Goal: Information Seeking & Learning: Learn about a topic

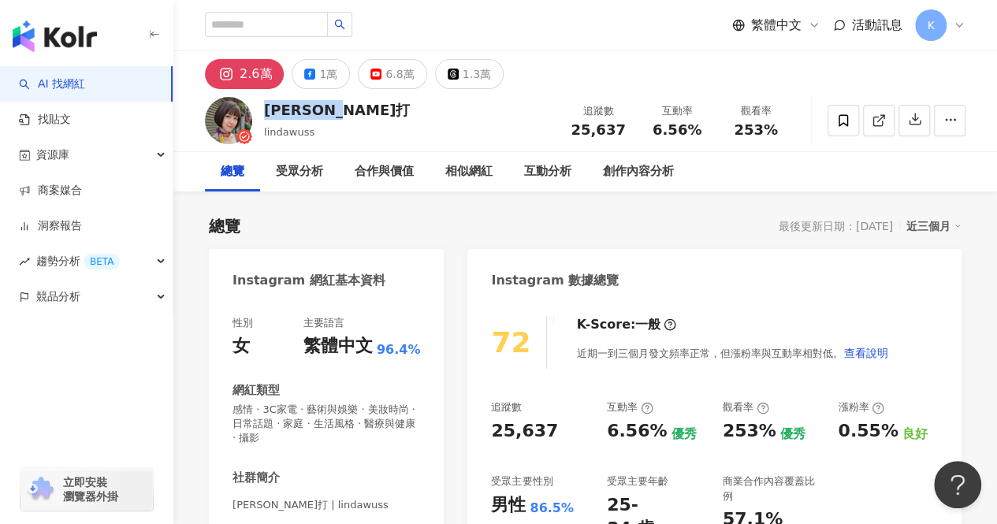
drag, startPoint x: 344, startPoint y: 112, endPoint x: 262, endPoint y: 110, distance: 82.0
click at [262, 110] on div "Linda 零打 lindawuss 追蹤數 25,637 互動率 6.56% 觀看率 253%" at bounding box center [585, 120] width 824 height 62
copy div "Linda 零打"
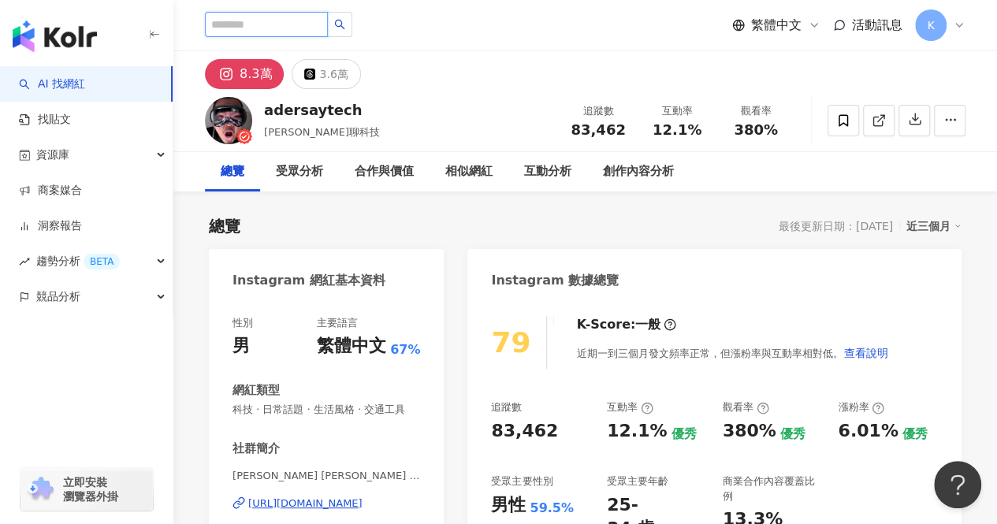
click at [263, 25] on input "search" at bounding box center [266, 24] width 123 height 25
paste input "**********"
type input "**********"
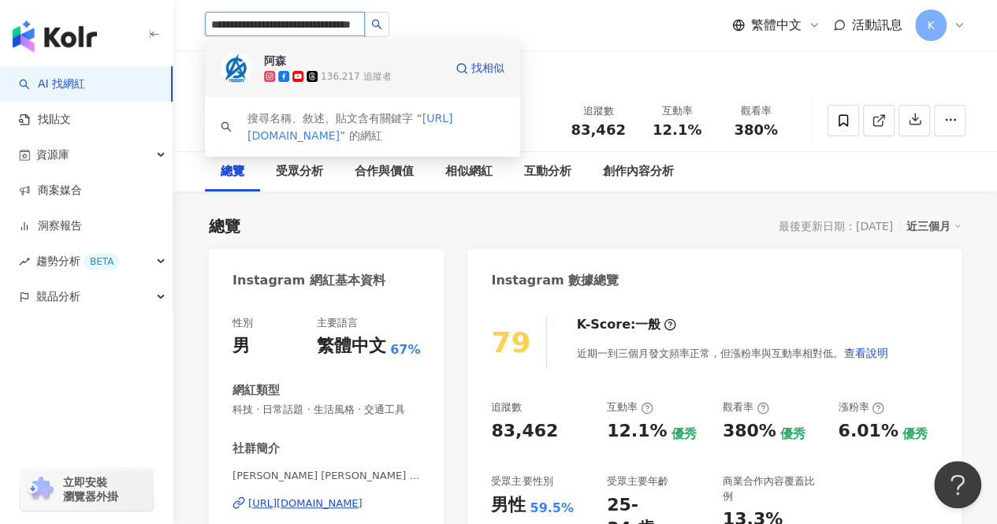
click at [352, 70] on div "136,217 追蹤者" at bounding box center [356, 76] width 70 height 13
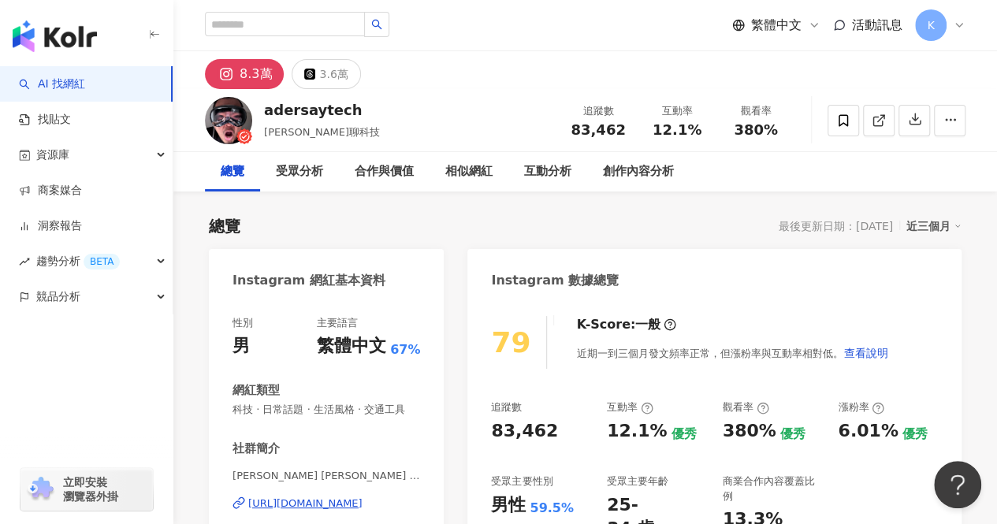
scroll to position [0, 0]
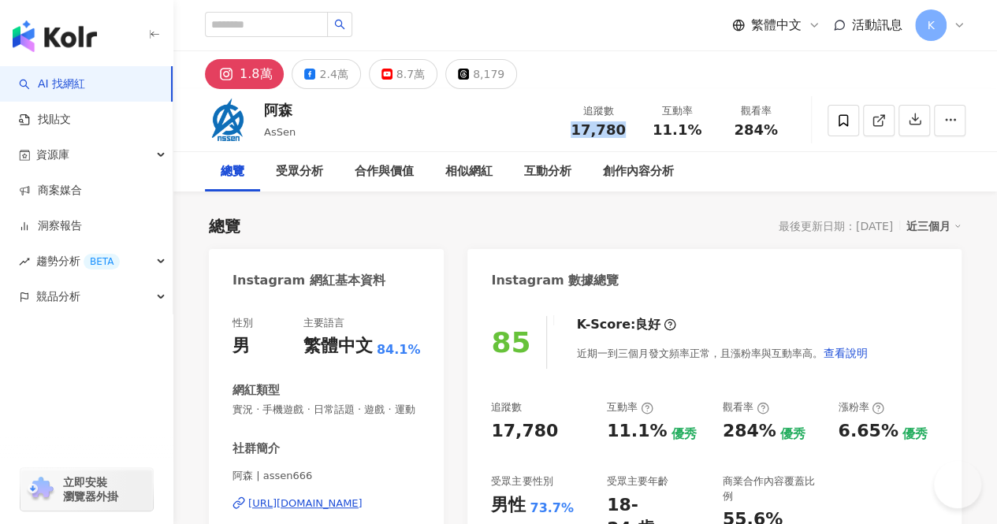
drag, startPoint x: 626, startPoint y: 129, endPoint x: 564, endPoint y: 123, distance: 62.5
click at [564, 123] on div "追蹤數 17,780" at bounding box center [598, 120] width 79 height 34
copy span "17,780"
drag, startPoint x: 298, startPoint y: 110, endPoint x: 265, endPoint y: 110, distance: 33.1
click at [265, 110] on div "阿森 AsSen 追蹤數 17,780 互動率 11.1% 觀看率 284%" at bounding box center [585, 120] width 824 height 62
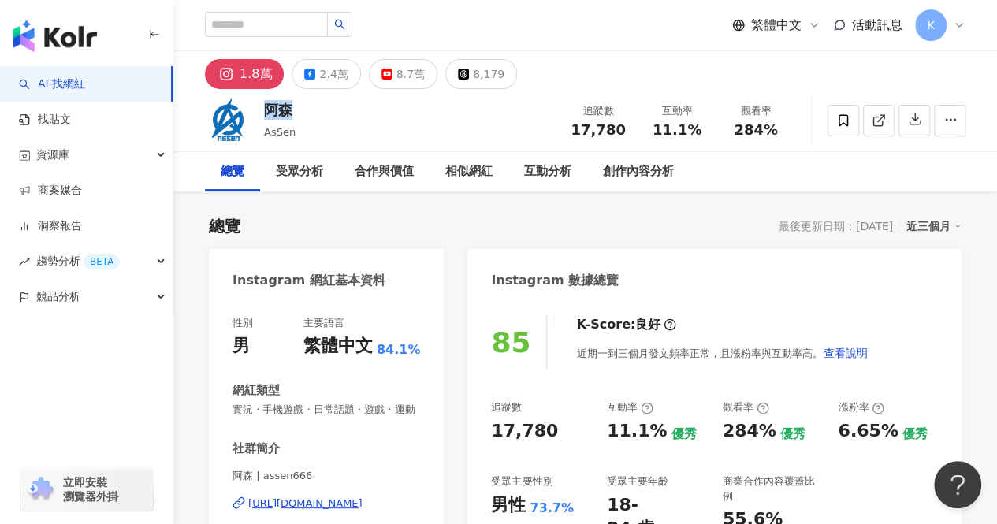
copy div "阿森"
drag, startPoint x: 654, startPoint y: 132, endPoint x: 708, endPoint y: 132, distance: 54.4
click at [708, 132] on div "互動率 11.1%" at bounding box center [677, 120] width 79 height 34
copy span "11.1%"
drag, startPoint x: 736, startPoint y: 136, endPoint x: 777, endPoint y: 136, distance: 41.8
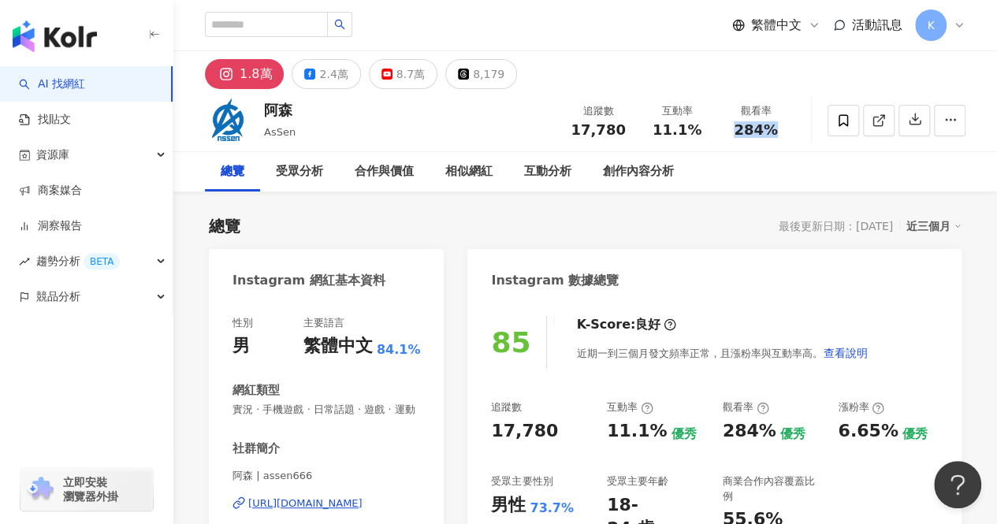
click at [777, 136] on div "284%" at bounding box center [756, 130] width 60 height 16
copy span "284%"
click at [328, 21] on input "search" at bounding box center [266, 24] width 123 height 25
click at [298, 21] on input "search" at bounding box center [266, 24] width 123 height 25
paste input "**********"
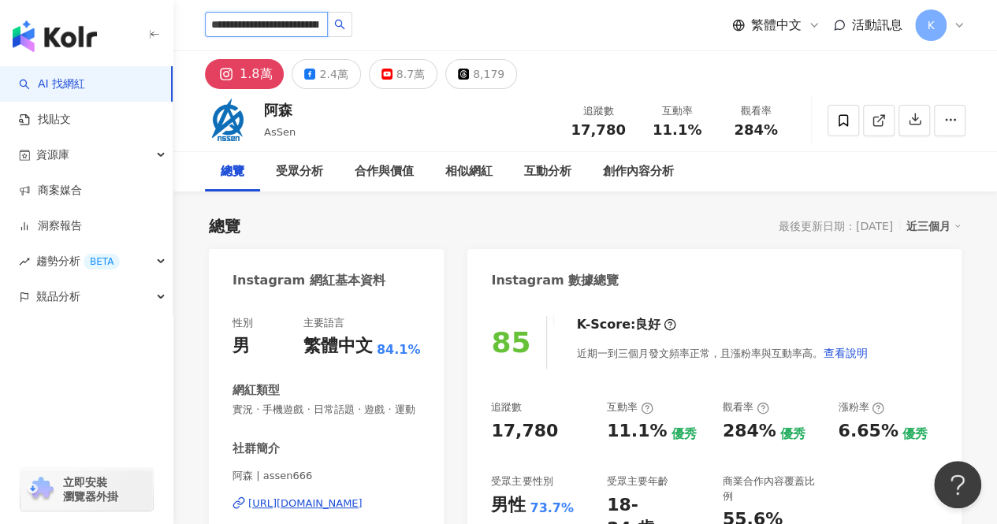
scroll to position [0, 70]
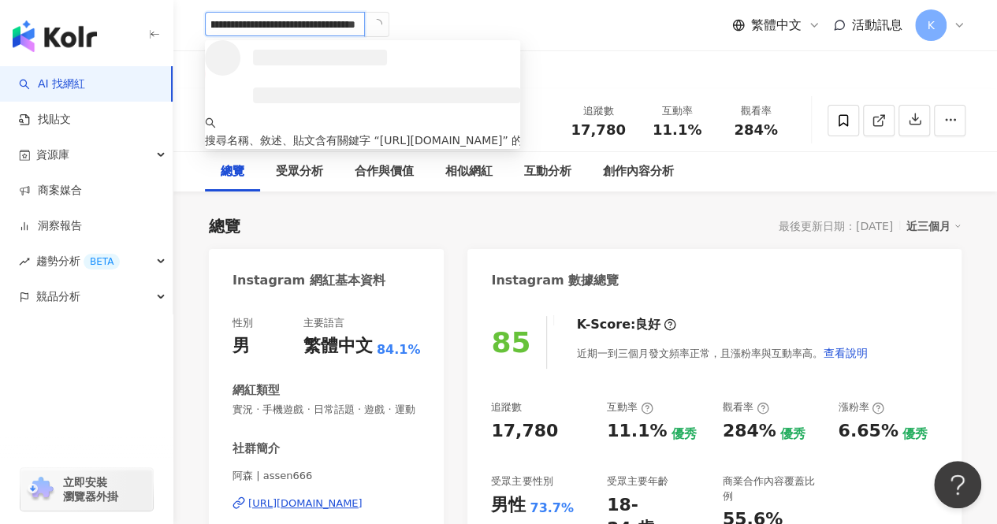
click at [374, 27] on icon "loading" at bounding box center [377, 24] width 12 height 12
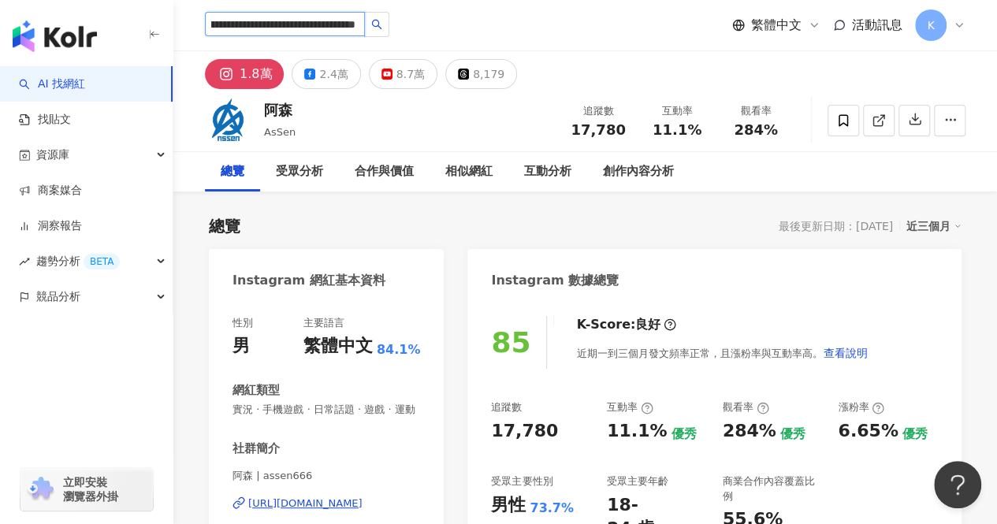
click at [313, 24] on input "**********" at bounding box center [285, 24] width 160 height 24
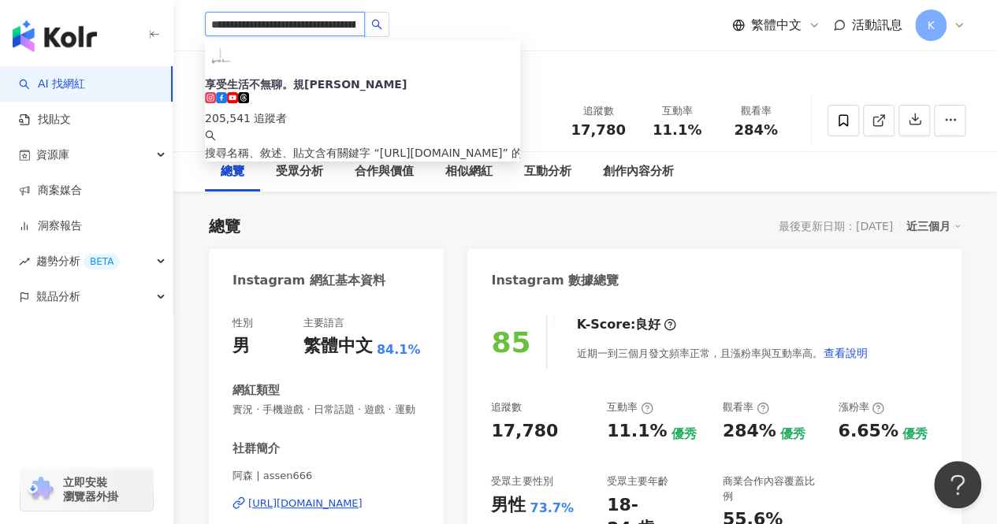
paste input "search"
type input "**********"
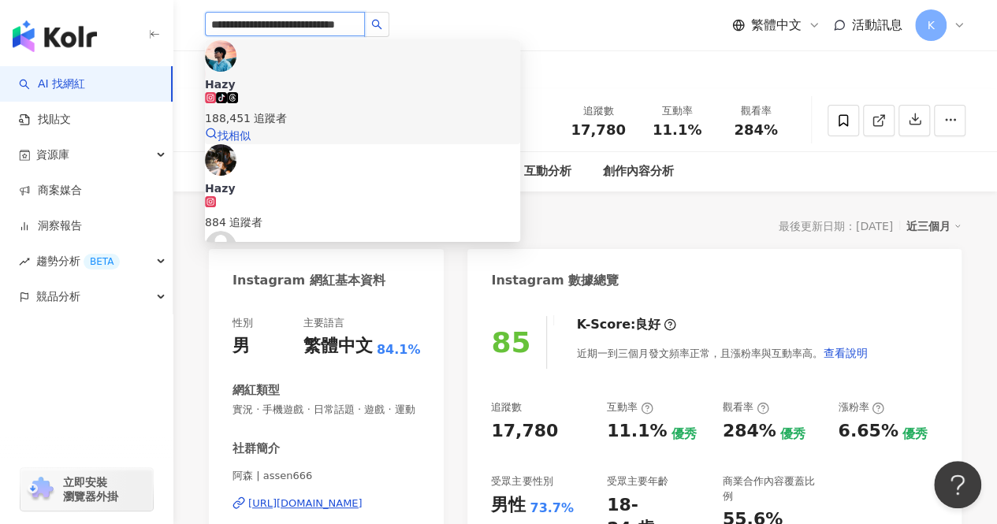
click at [358, 76] on span "Hazy" at bounding box center [362, 84] width 315 height 16
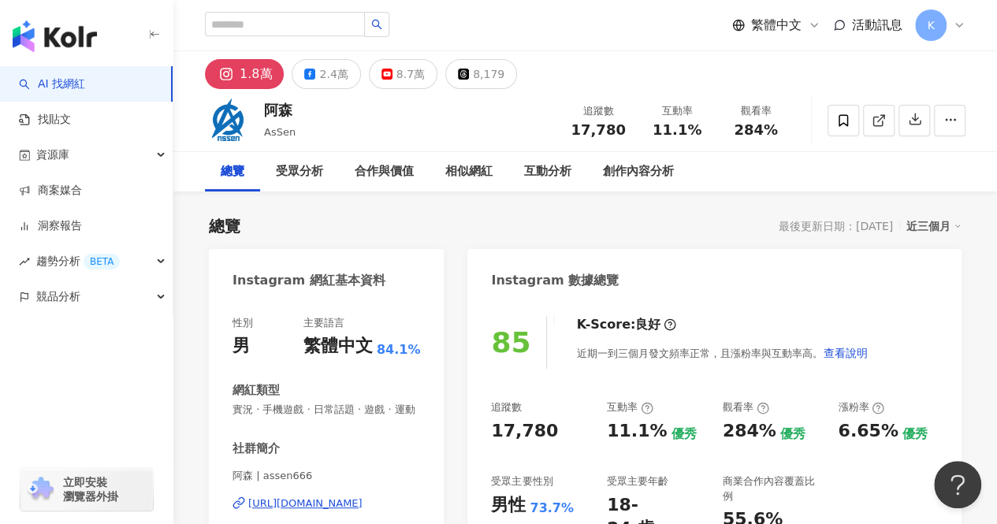
scroll to position [0, 0]
click at [274, 17] on input "search" at bounding box center [285, 24] width 160 height 24
click at [879, 119] on line at bounding box center [881, 118] width 6 height 6
click at [298, 29] on input "search" at bounding box center [285, 24] width 160 height 24
paste input "**********"
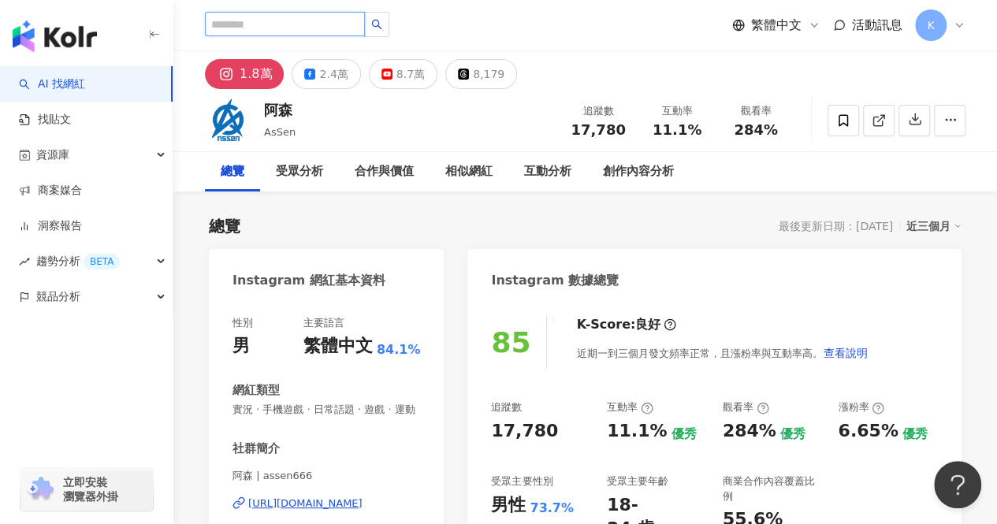
type input "**********"
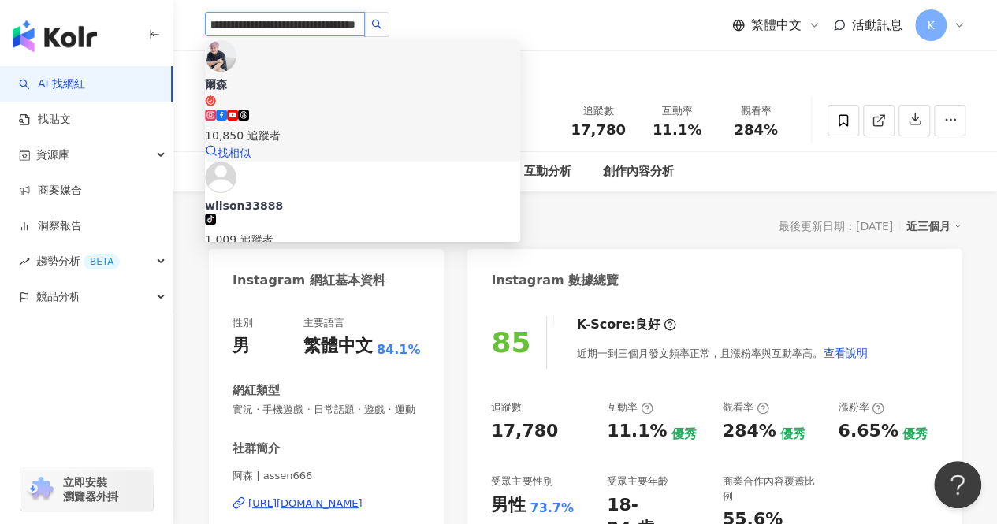
click at [358, 76] on span "爾森" at bounding box center [362, 91] width 315 height 31
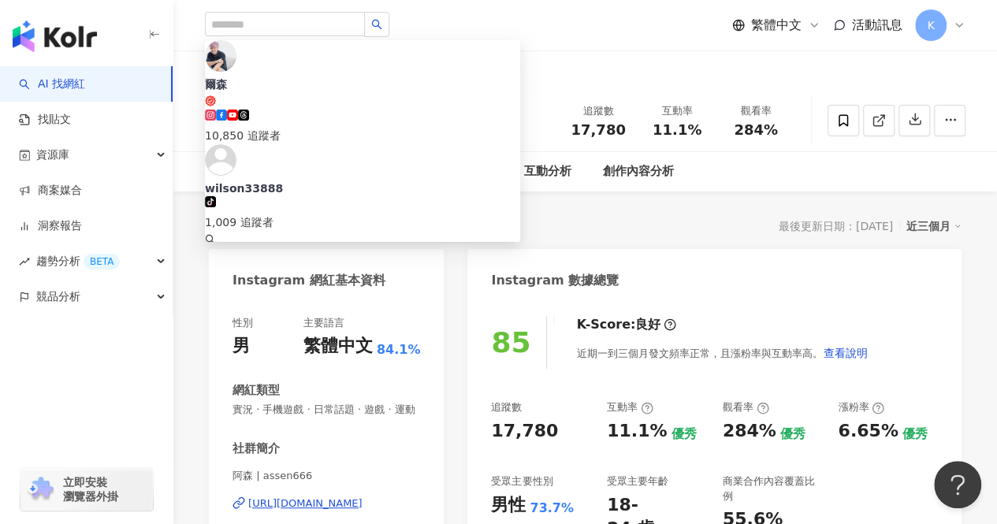
scroll to position [0, 0]
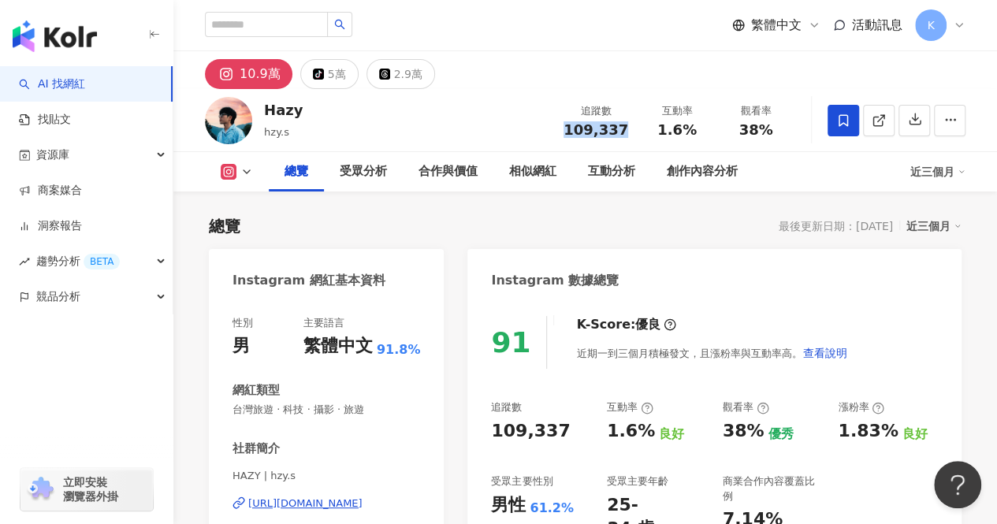
drag, startPoint x: 568, startPoint y: 132, endPoint x: 627, endPoint y: 137, distance: 58.5
click at [627, 137] on div "追蹤數 109,337 互動率 1.6% 觀看率 38%" at bounding box center [674, 120] width 241 height 47
copy span "109,337"
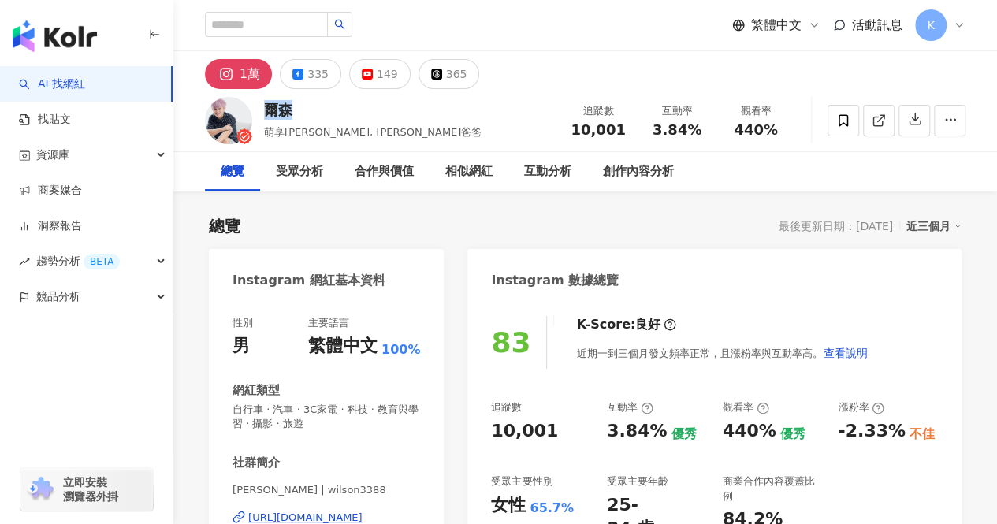
drag, startPoint x: 263, startPoint y: 107, endPoint x: 288, endPoint y: 110, distance: 24.6
click at [288, 110] on div "[PERSON_NAME]享[PERSON_NAME], [PERSON_NAME]爸爸 追蹤數 10,001 互動率 3.84% 觀看率 440%" at bounding box center [585, 120] width 824 height 62
drag, startPoint x: 593, startPoint y: 132, endPoint x: 624, endPoint y: 133, distance: 31.6
click at [624, 133] on div "10,001" at bounding box center [598, 130] width 60 height 16
copy span "10,001"
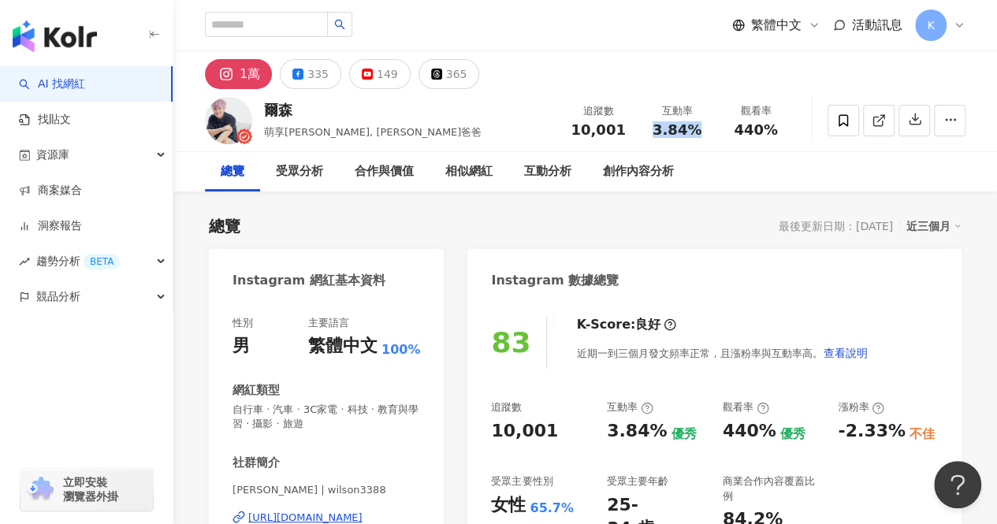
drag, startPoint x: 654, startPoint y: 132, endPoint x: 694, endPoint y: 129, distance: 39.6
click at [694, 129] on div "3.84%" at bounding box center [677, 130] width 60 height 16
copy span "3.84%"
click at [270, 23] on input "search" at bounding box center [266, 24] width 123 height 25
paste input "**********"
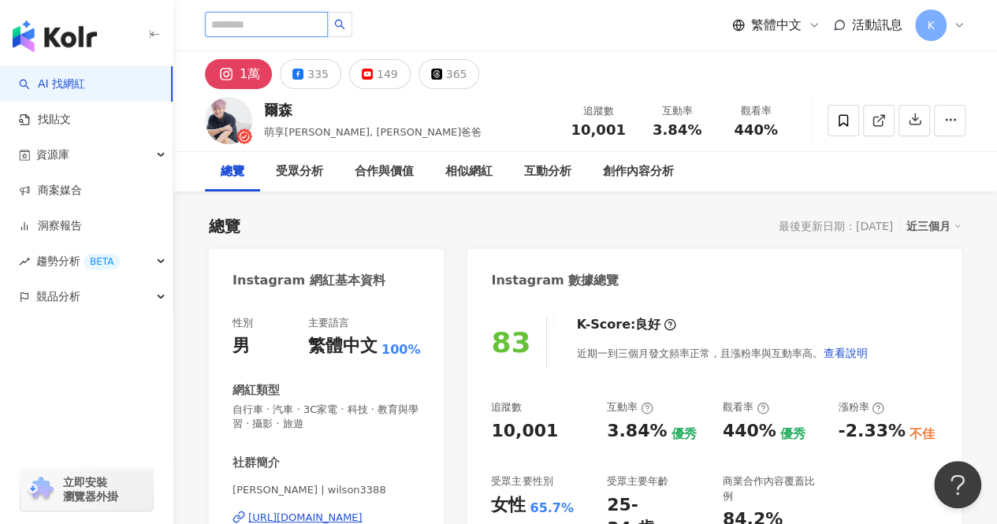
type input "**********"
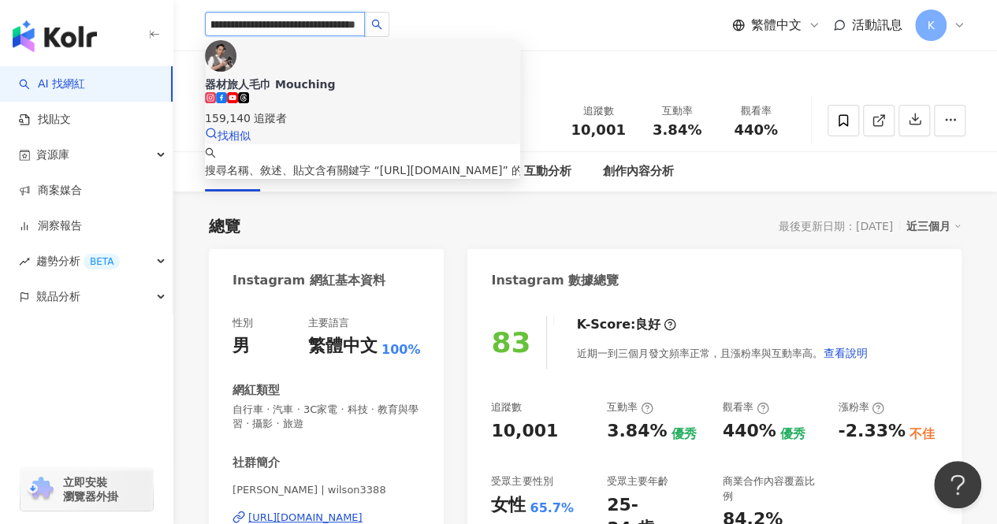
click at [346, 76] on div "器材旅人毛巾 Mouching" at bounding box center [362, 84] width 315 height 16
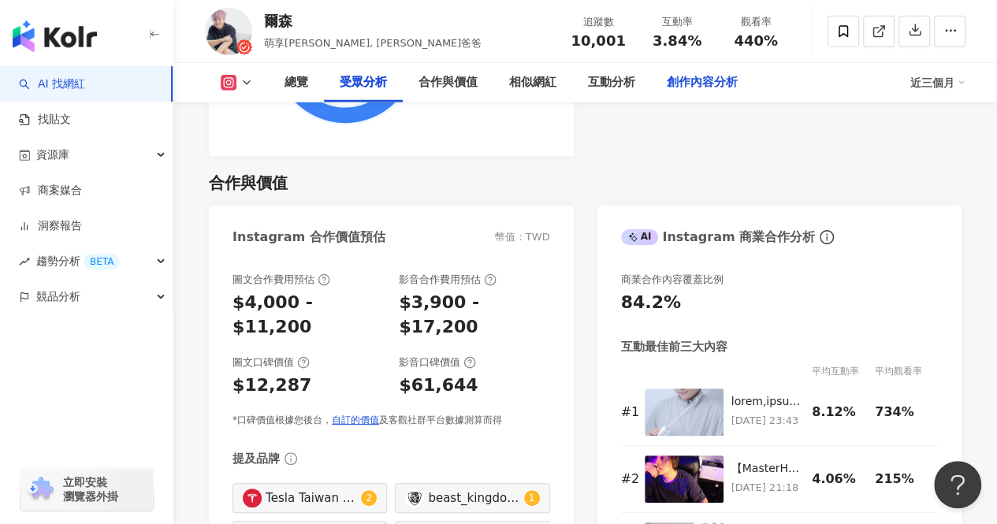
scroll to position [2129, 0]
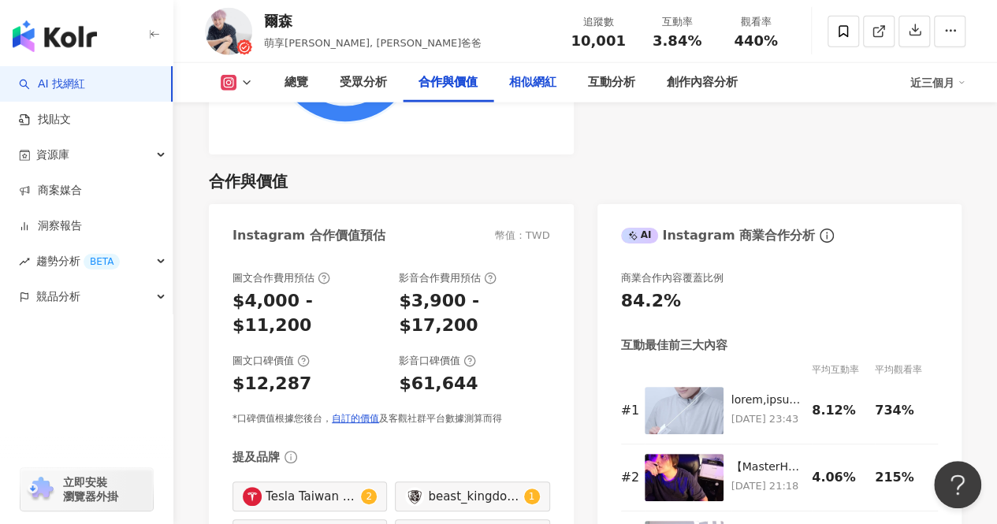
click at [561, 86] on div "相似網紅" at bounding box center [533, 82] width 79 height 39
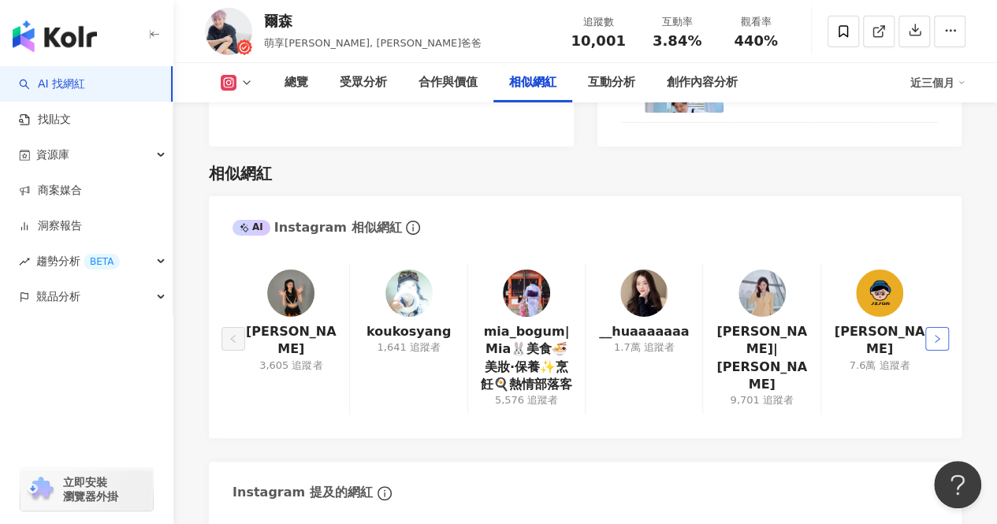
click at [926, 327] on button "button" at bounding box center [938, 339] width 24 height 24
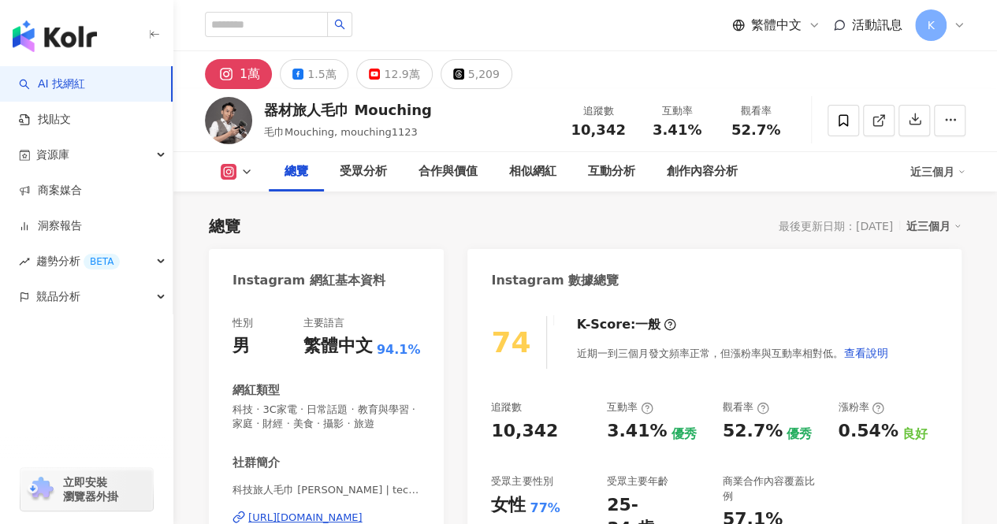
scroll to position [79, 0]
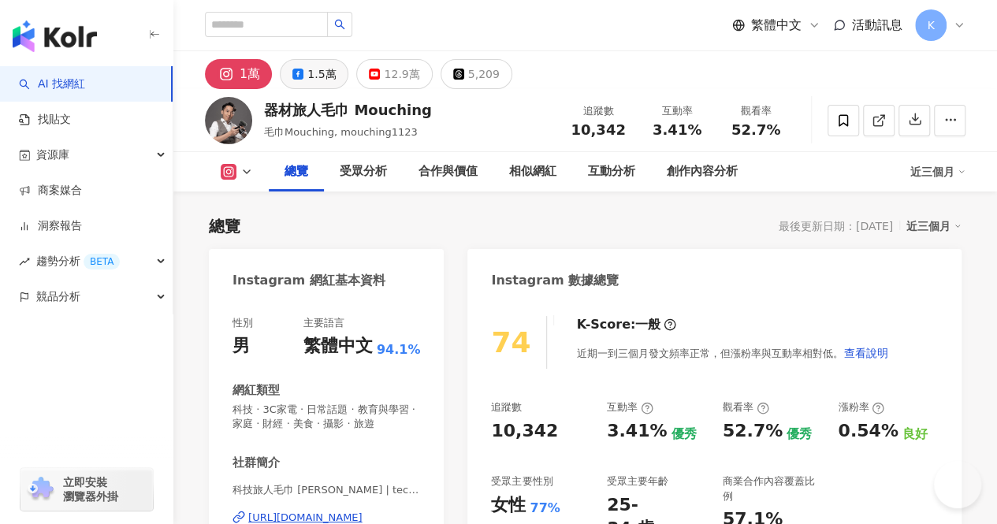
click at [311, 72] on div "1.5萬" at bounding box center [321, 74] width 28 height 22
click at [315, 74] on div "1.5萬" at bounding box center [321, 74] width 28 height 22
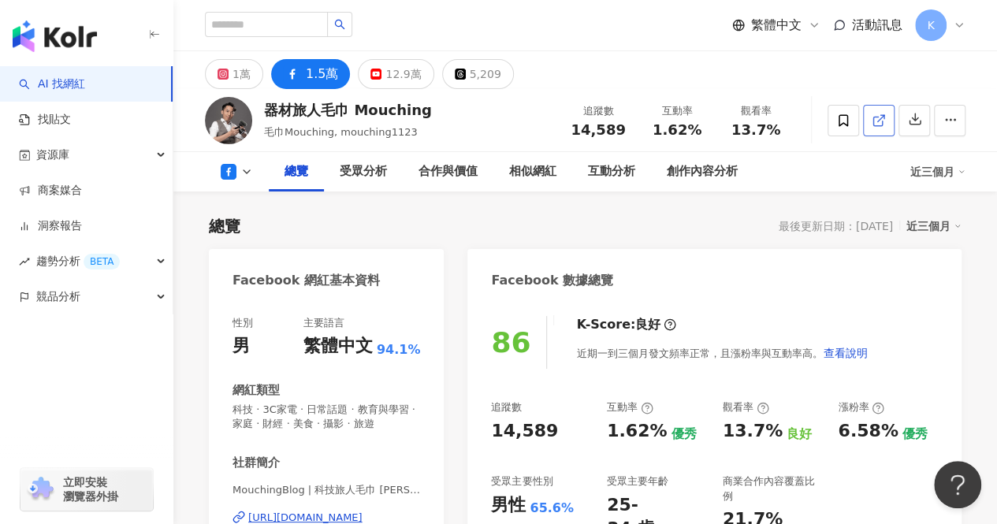
click at [878, 126] on icon at bounding box center [879, 121] width 14 height 14
click at [313, 34] on input "search" at bounding box center [266, 24] width 123 height 25
paste input "**********"
type input "**********"
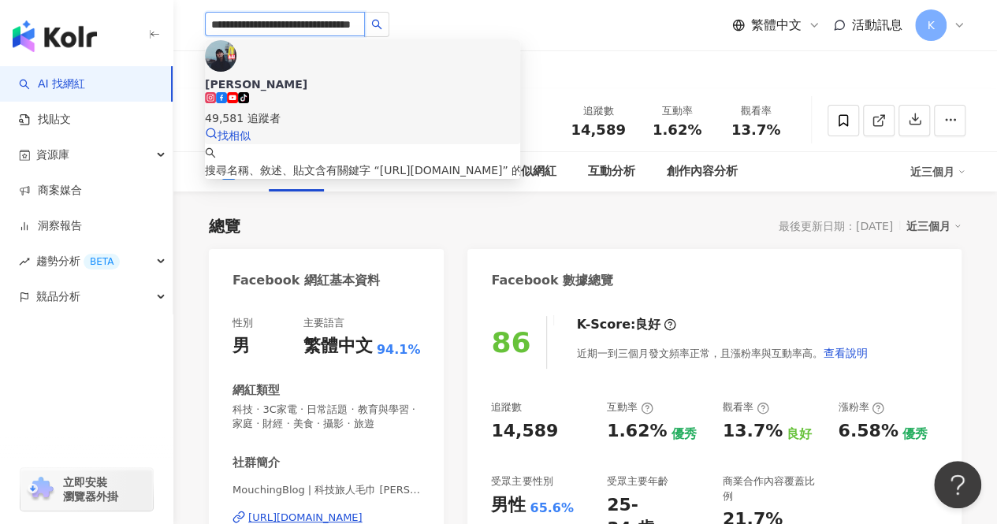
click at [352, 76] on span "gojim狗俊" at bounding box center [362, 84] width 315 height 16
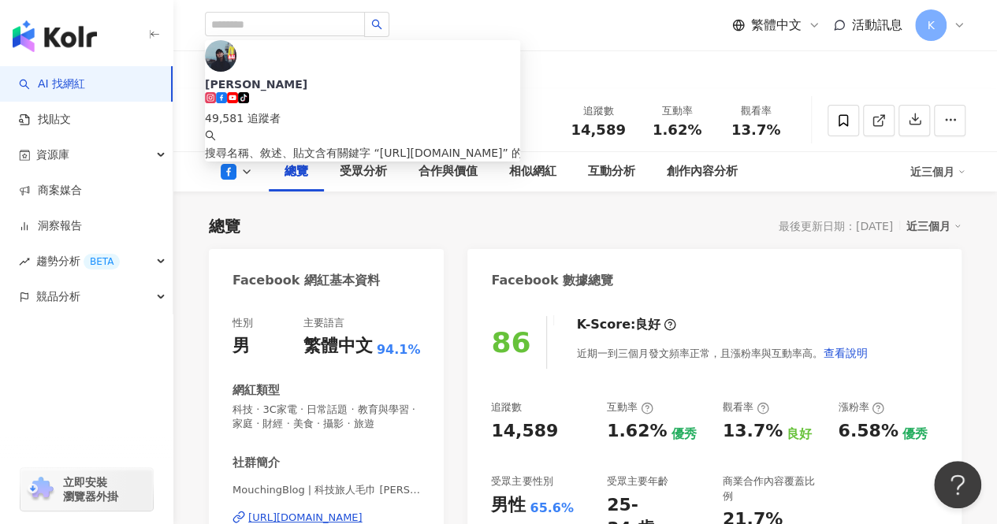
scroll to position [0, 0]
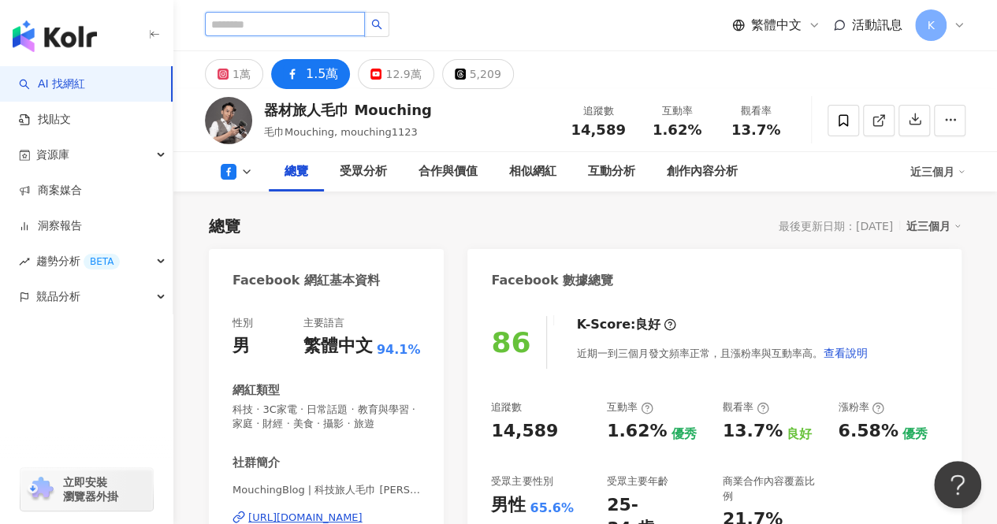
click at [258, 27] on input "search" at bounding box center [285, 24] width 160 height 24
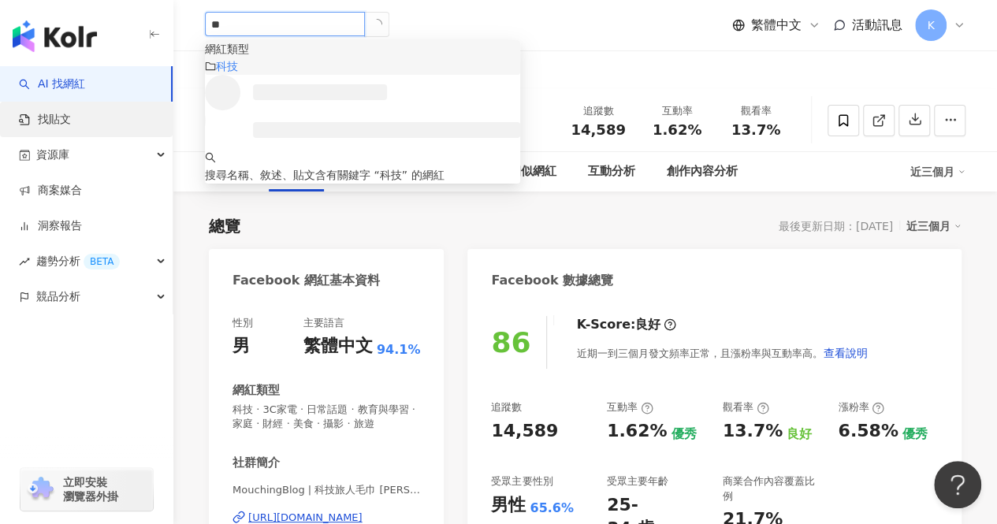
type input "**"
click at [60, 112] on link "找貼文" at bounding box center [45, 120] width 52 height 16
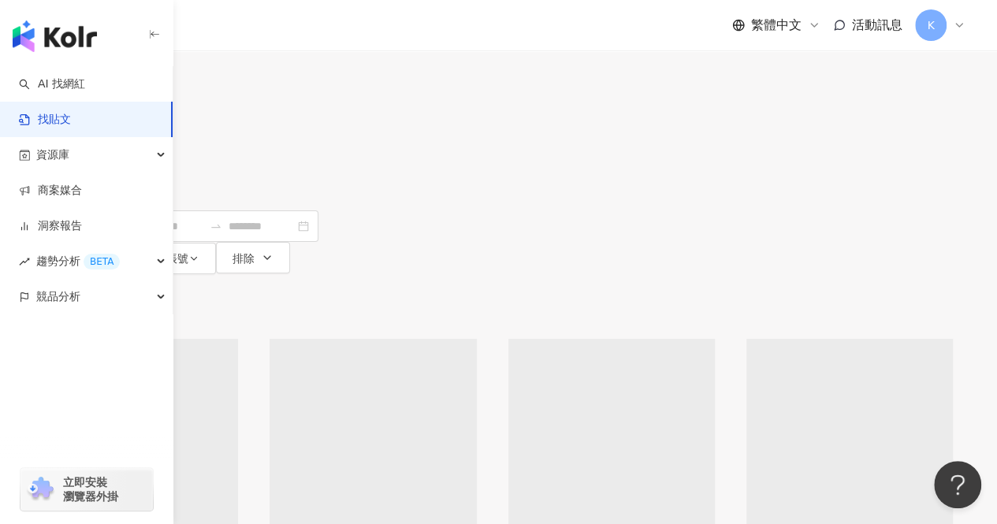
click at [277, 34] on input "search" at bounding box center [204, 17] width 143 height 34
click at [111, 136] on icon "button" at bounding box center [105, 130] width 13 height 13
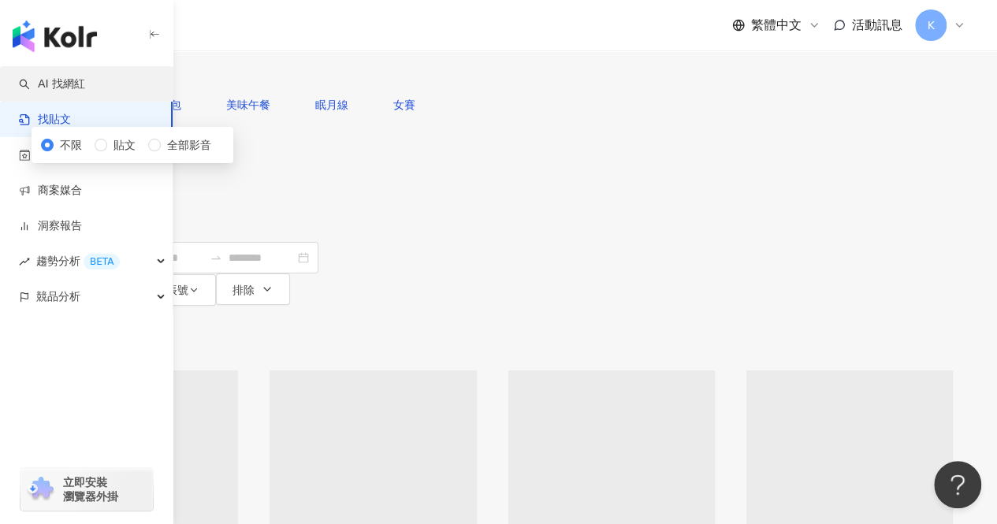
click at [85, 87] on link "AI 找網紅" at bounding box center [52, 84] width 66 height 16
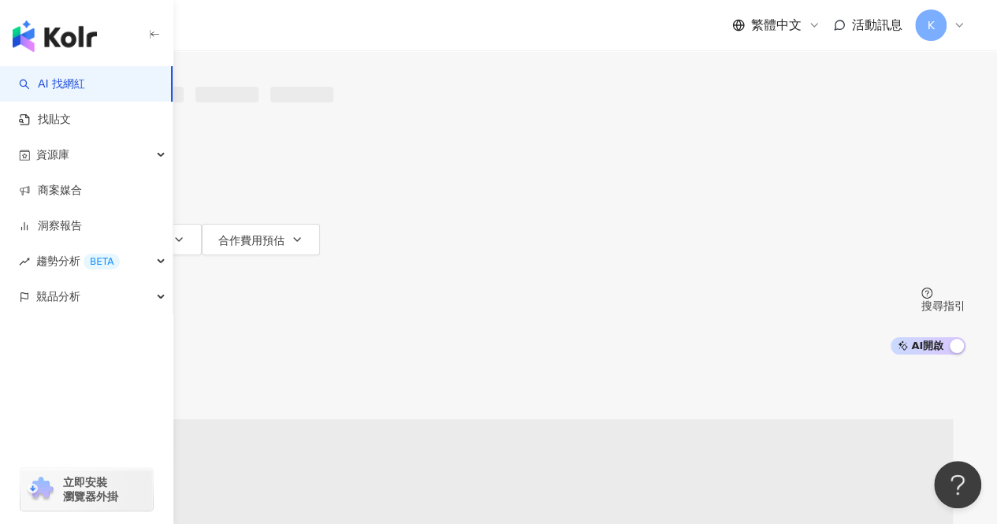
click at [82, 76] on link "AI 找網紅" at bounding box center [52, 84] width 66 height 16
click at [106, 161] on button "類型" at bounding box center [69, 145] width 74 height 32
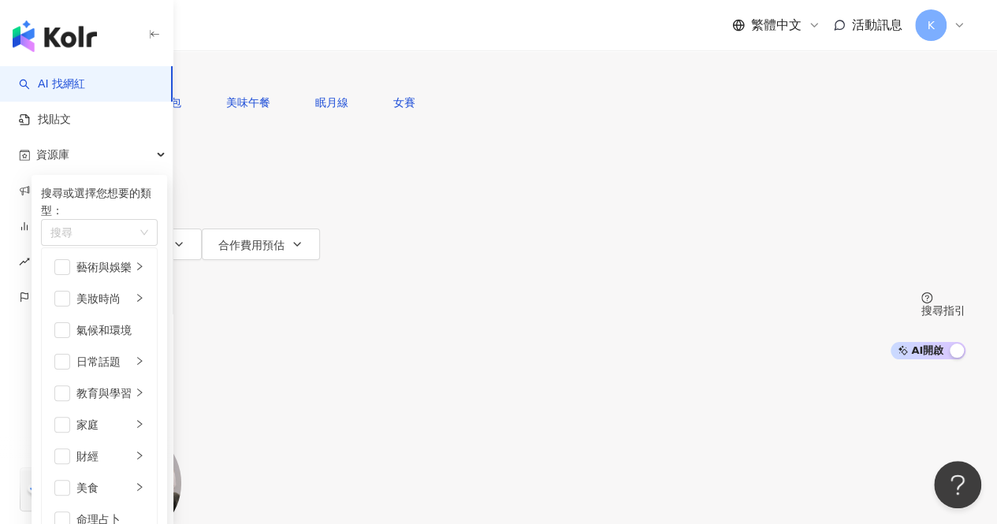
scroll to position [394, 0]
click at [158, 247] on div "搜尋或選擇您想要的類型： 搜尋" at bounding box center [99, 215] width 117 height 63
click at [158, 246] on div "搜尋" at bounding box center [99, 232] width 117 height 27
type input "*"
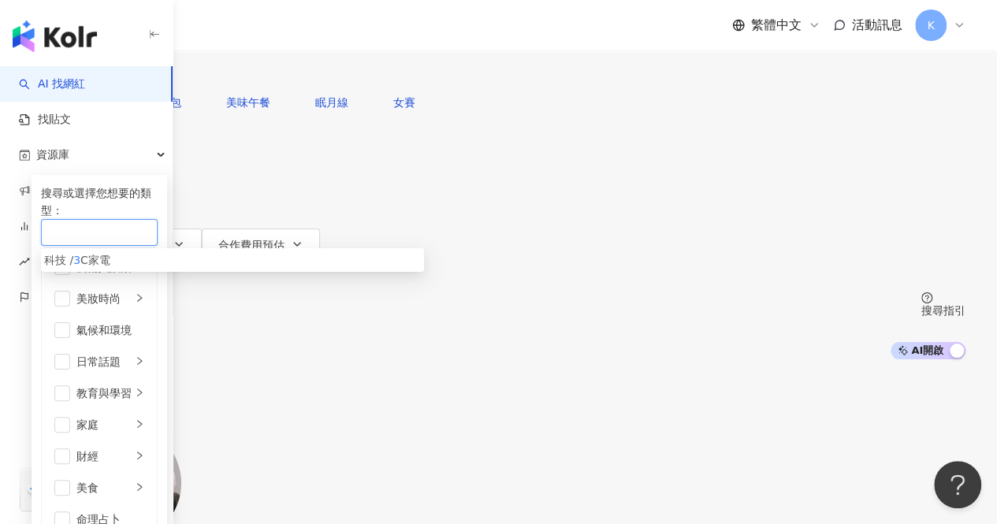
click at [329, 269] on div "科技 / 3 C家電" at bounding box center [232, 259] width 377 height 17
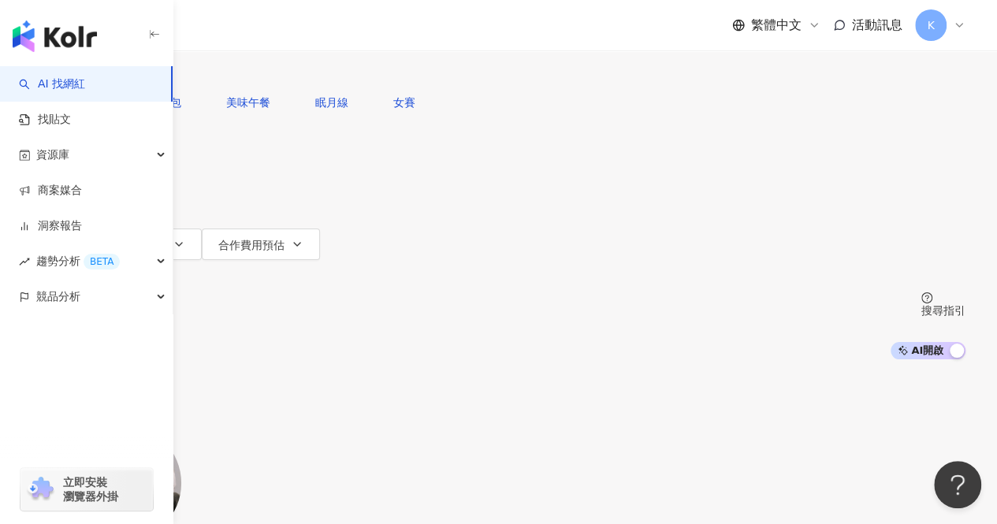
click at [104, 87] on button "搜尋" at bounding box center [68, 71] width 73 height 32
click at [81, 207] on span "追蹤數" at bounding box center [64, 213] width 33 height 13
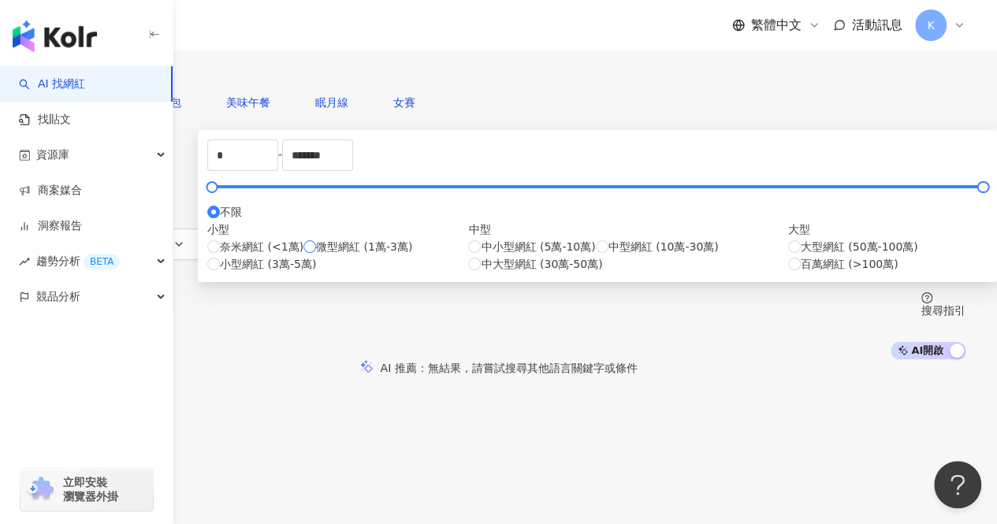
click at [412, 255] on span "微型網紅 (1萬-3萬)" at bounding box center [364, 246] width 96 height 17
type input "*****"
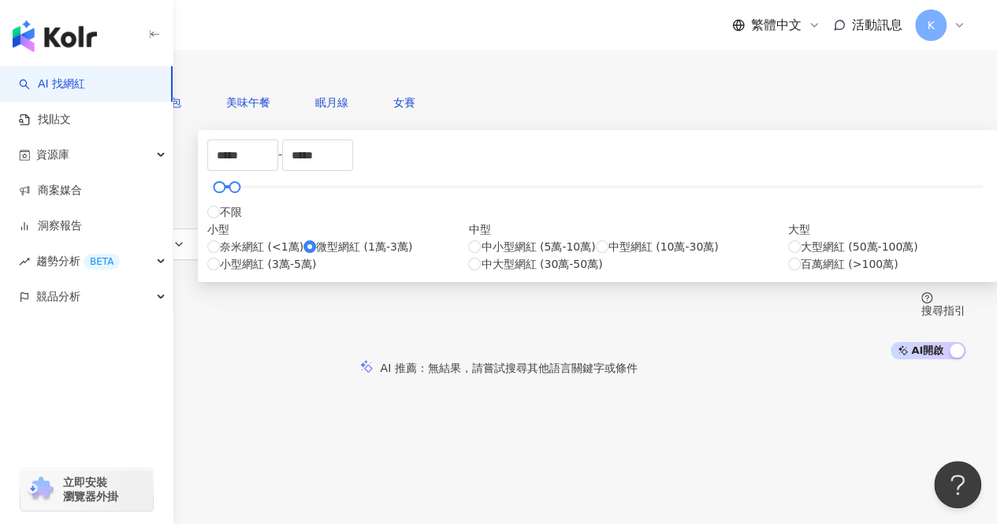
click at [88, 77] on span "搜尋" at bounding box center [76, 71] width 22 height 13
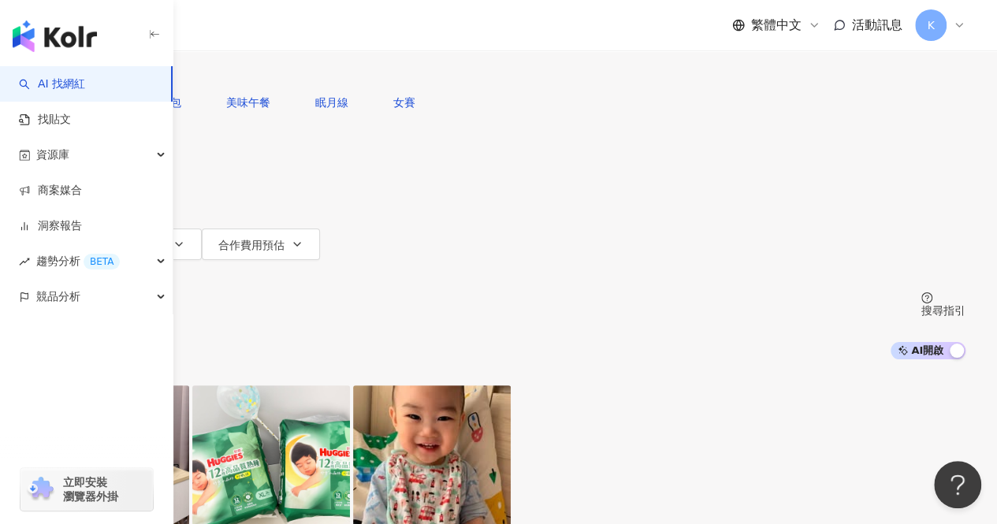
click at [100, 207] on icon "button" at bounding box center [94, 213] width 13 height 13
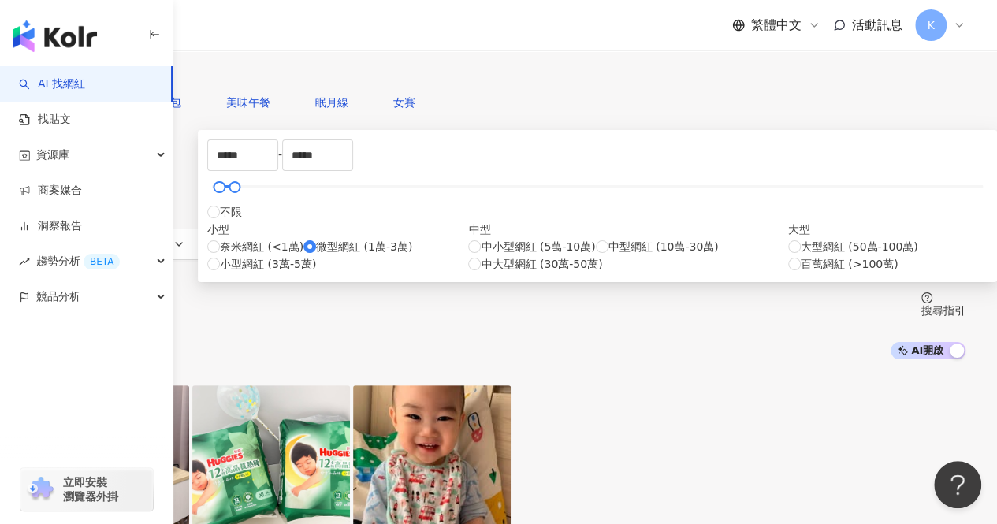
click at [876, 203] on div "不分平台 台灣 搜尋 您可能感興趣： 飽妮麵包 美味午餐 眠月線 女賽 類型 性別 追蹤數 互動率 觀看率 合作費用預估 更多篩選 ***** - *****…" at bounding box center [498, 180] width 997 height 360
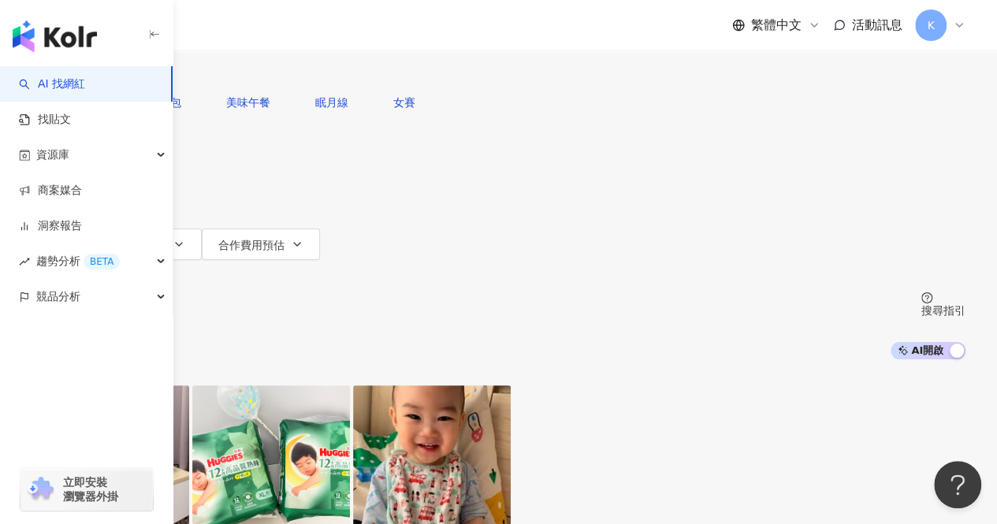
click at [110, 27] on span at bounding box center [75, 14] width 69 height 25
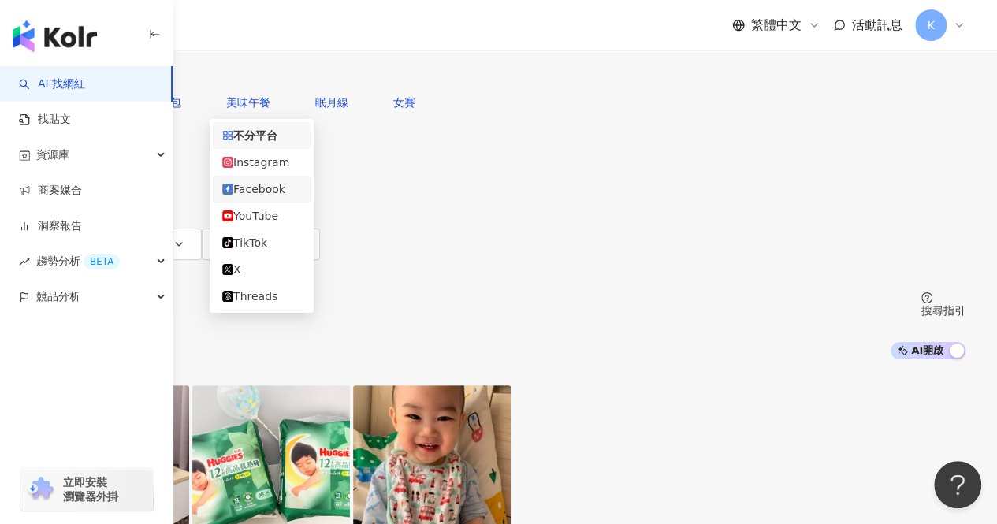
click at [281, 167] on div "Instagram" at bounding box center [261, 162] width 79 height 17
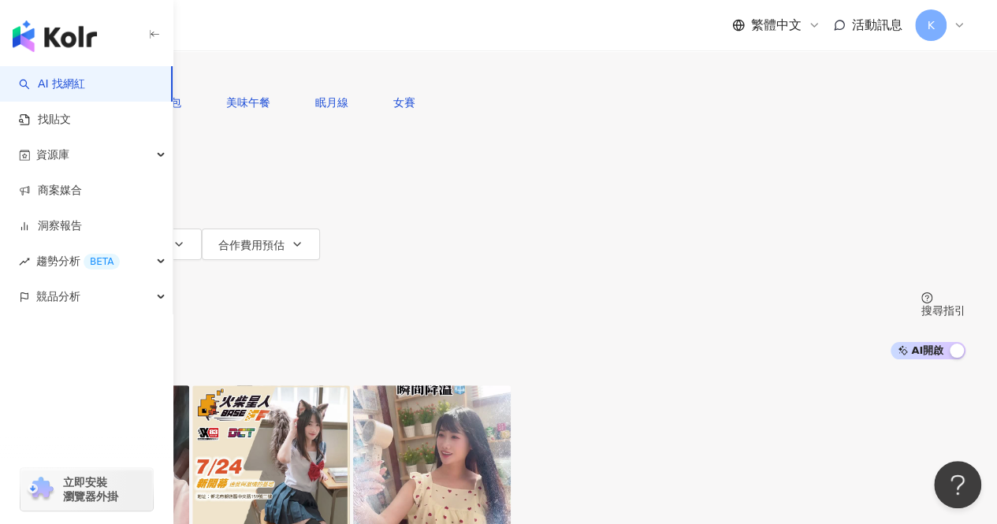
click at [104, 87] on button "搜尋" at bounding box center [68, 71] width 73 height 32
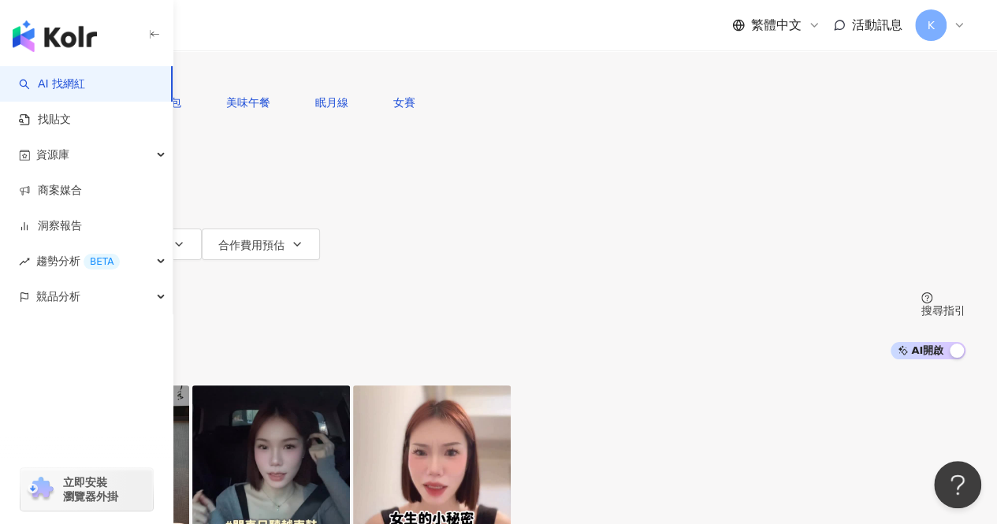
click at [907, 360] on div "AI 推薦 ： 精選優質網紅" at bounding box center [499, 368] width 934 height 17
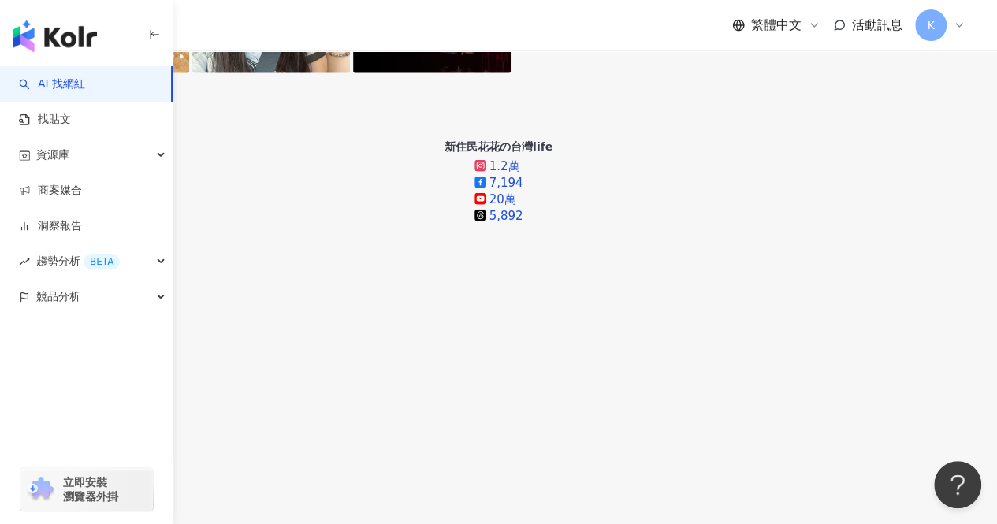
scroll to position [1734, 0]
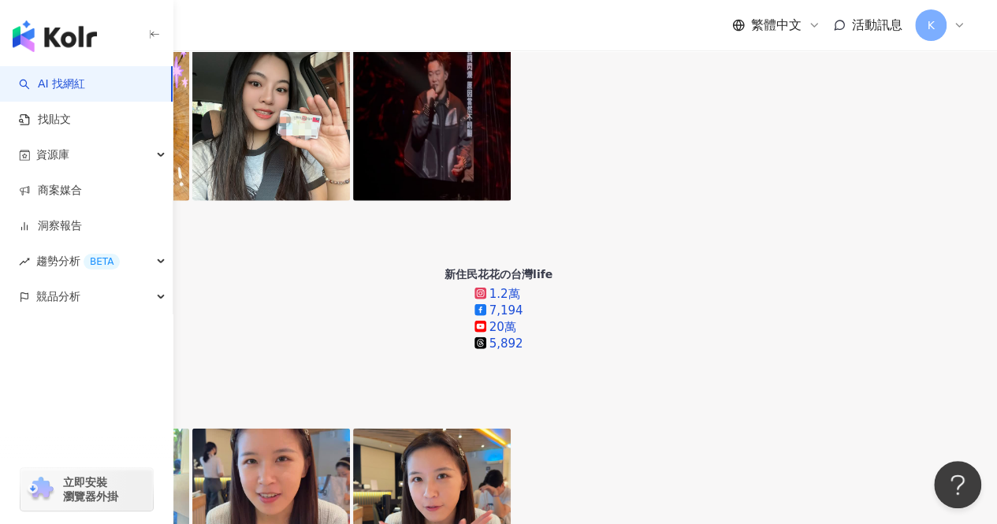
drag, startPoint x: 400, startPoint y: 266, endPoint x: 678, endPoint y: 326, distance: 284.8
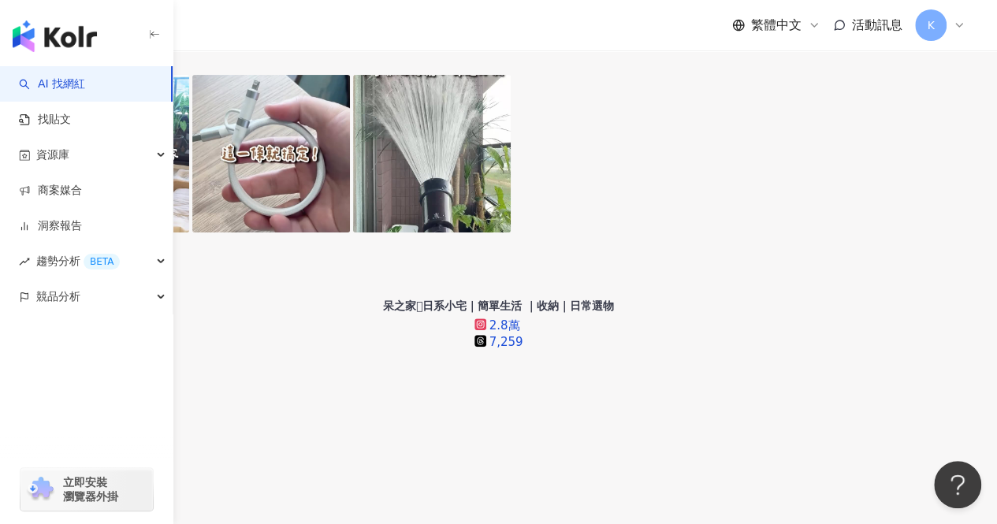
scroll to position [3154, 0]
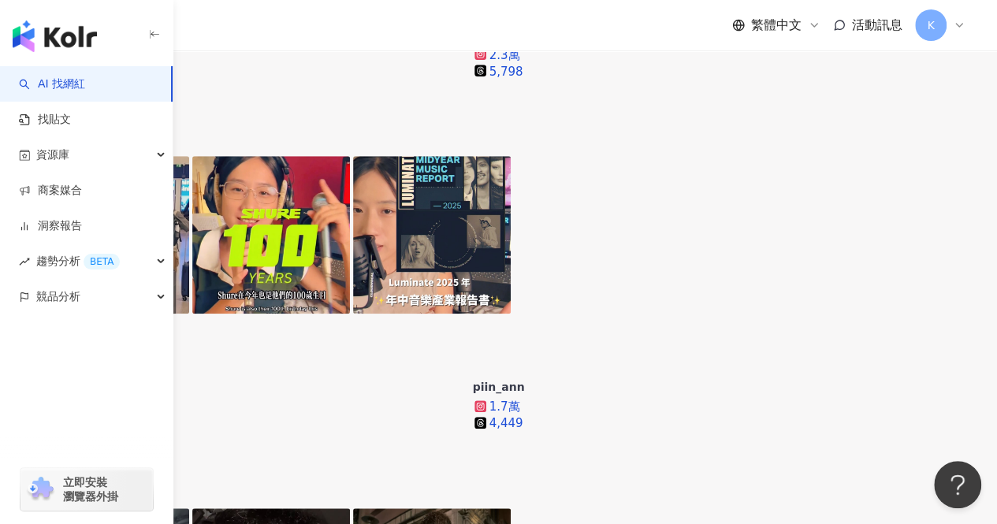
scroll to position [561, 0]
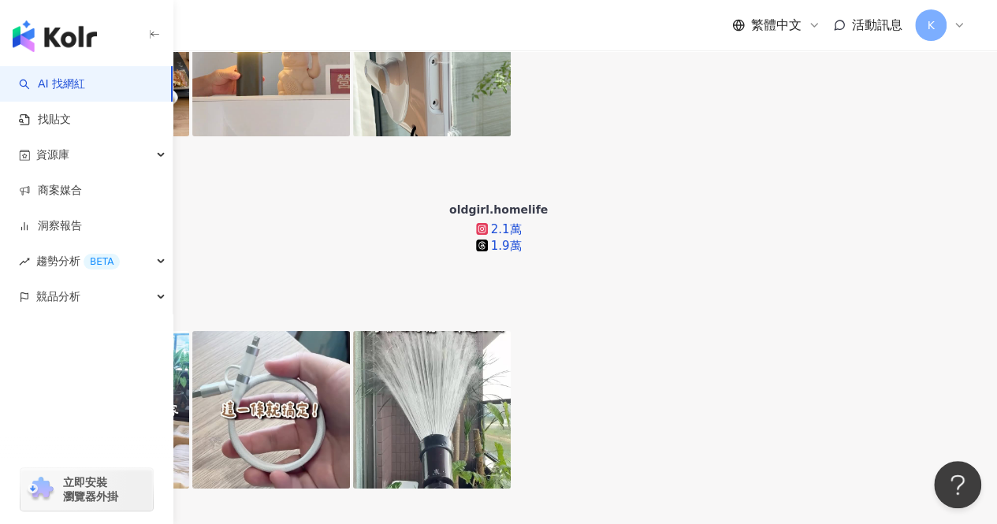
scroll to position [3030, 0]
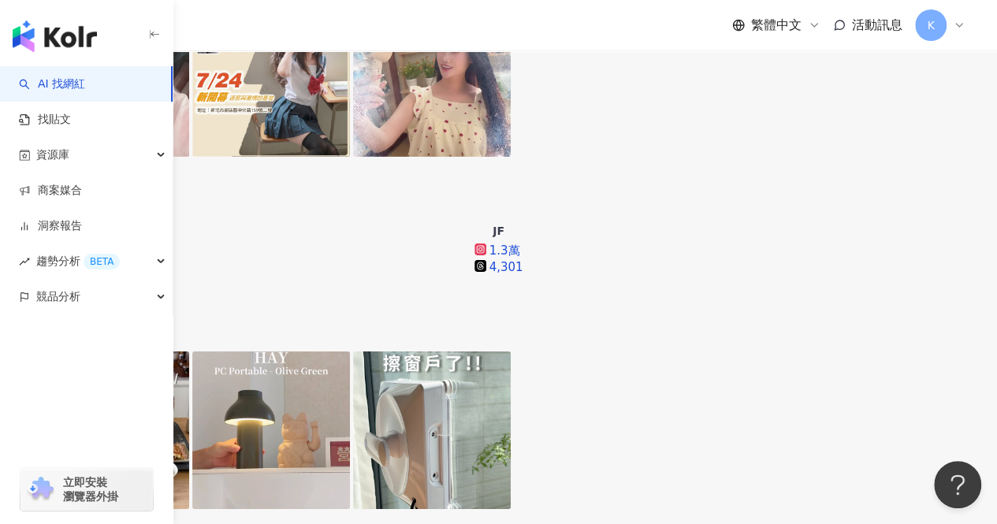
scroll to position [2319, 0]
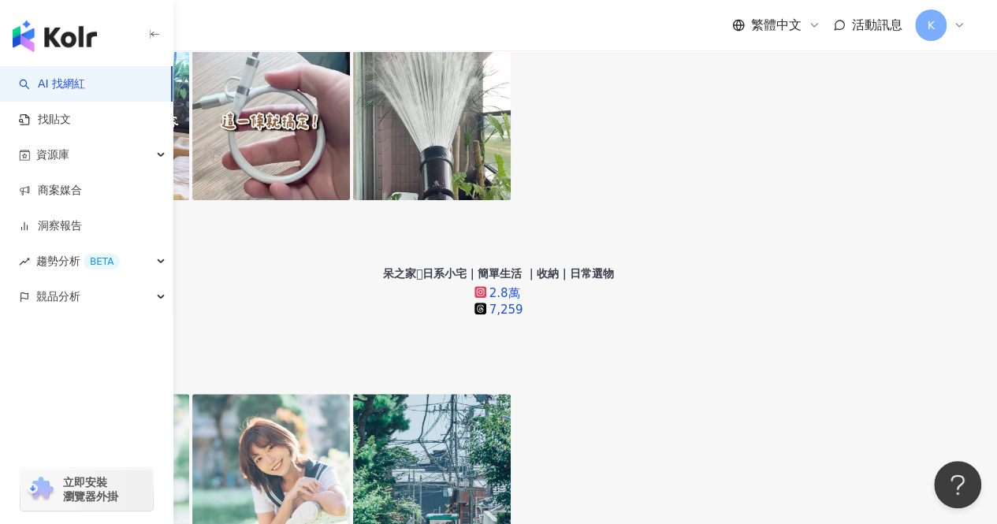
scroll to position [3187, 0]
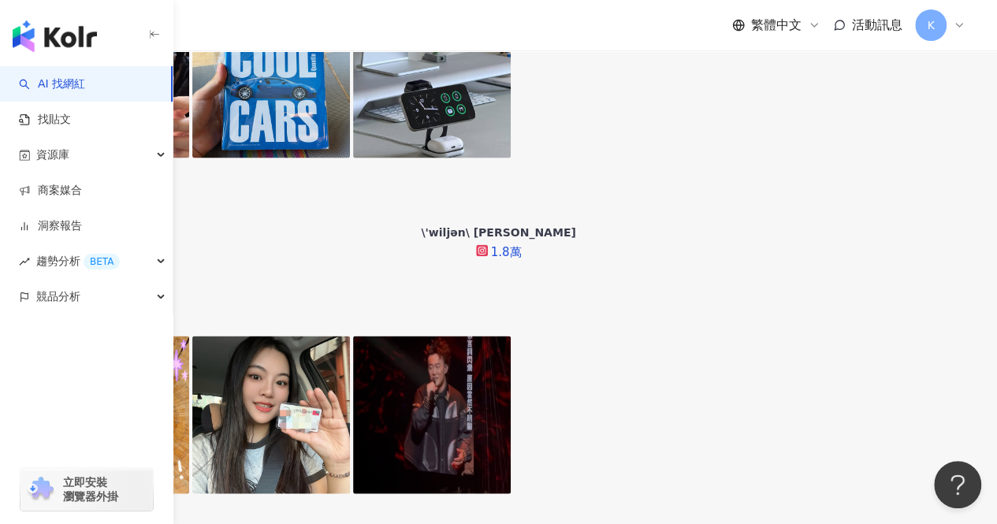
scroll to position [3094, 0]
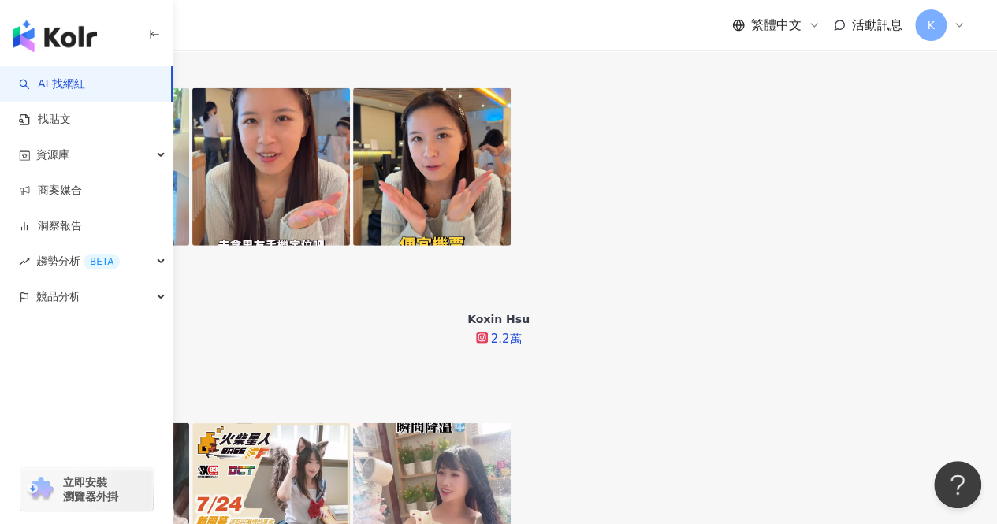
scroll to position [2069, 0]
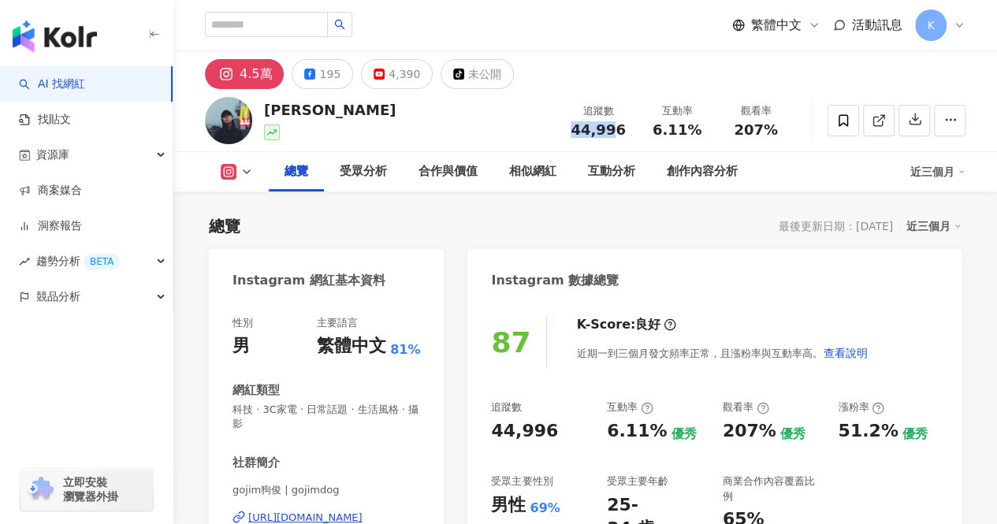
click at [618, 132] on div "44,996" at bounding box center [598, 130] width 60 height 16
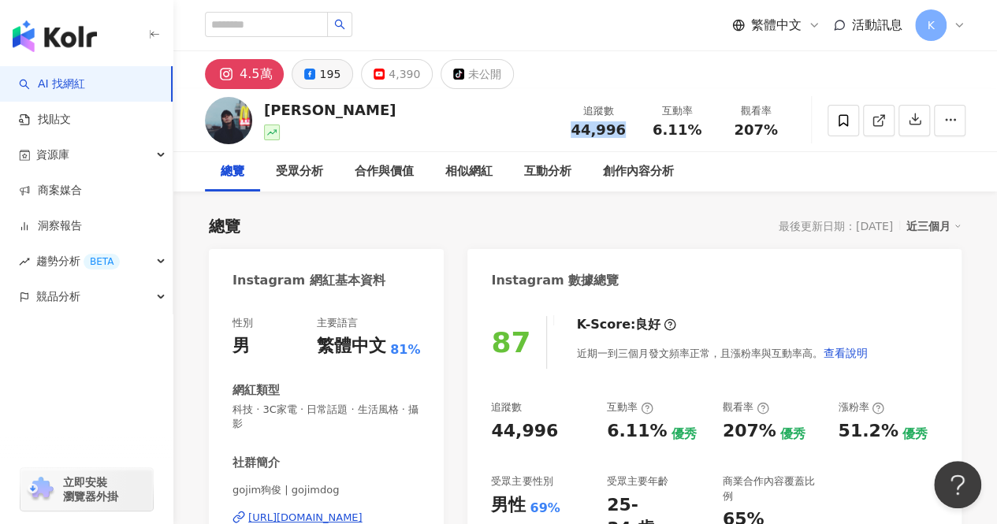
click at [337, 83] on button "195" at bounding box center [322, 74] width 61 height 30
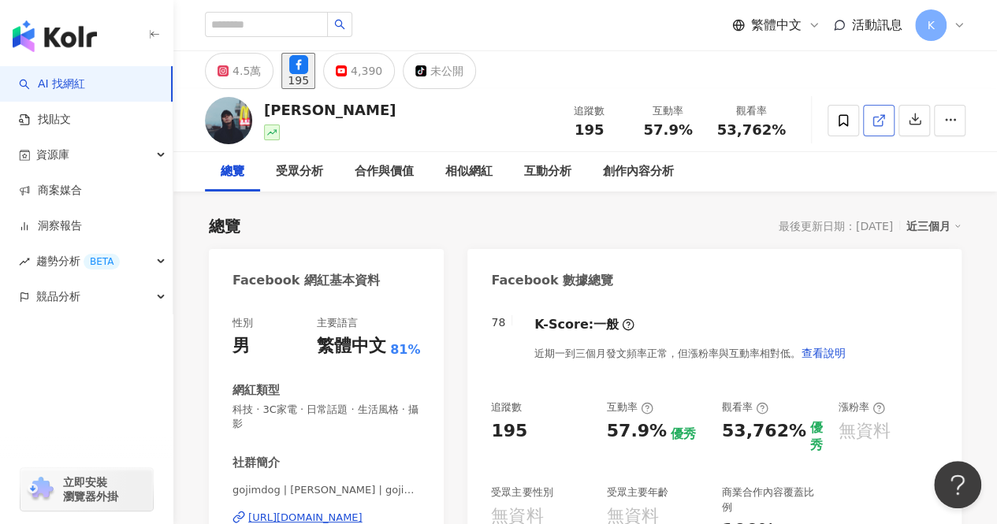
click at [874, 117] on icon at bounding box center [878, 121] width 9 height 9
click at [248, 65] on div "4.5萬" at bounding box center [247, 71] width 28 height 22
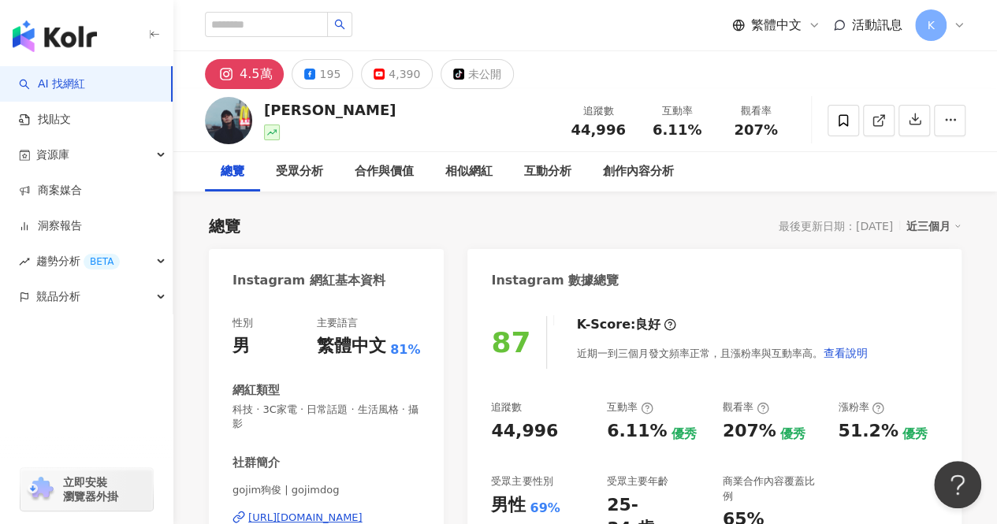
click at [237, 76] on button "4.5萬" at bounding box center [244, 74] width 79 height 30
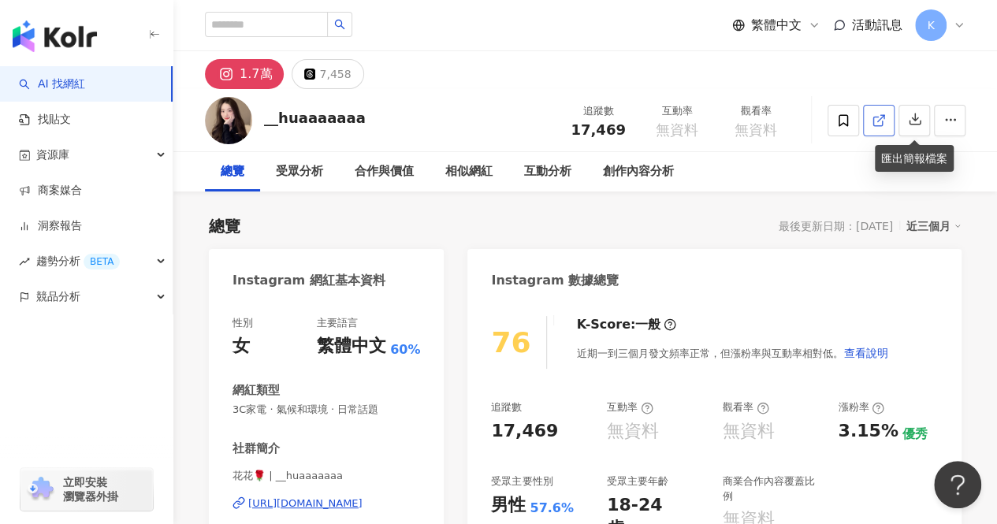
click at [885, 121] on icon at bounding box center [879, 121] width 14 height 14
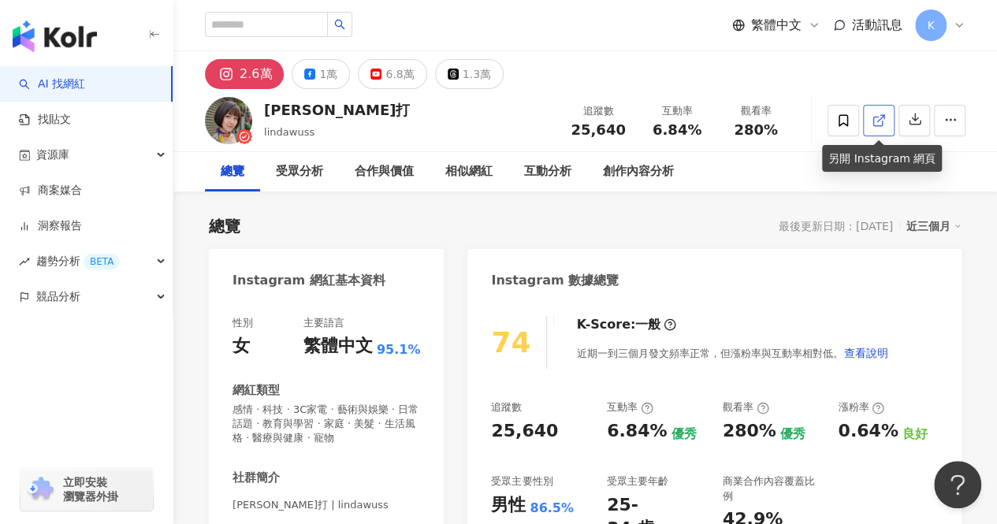
click at [875, 121] on icon at bounding box center [879, 121] width 14 height 14
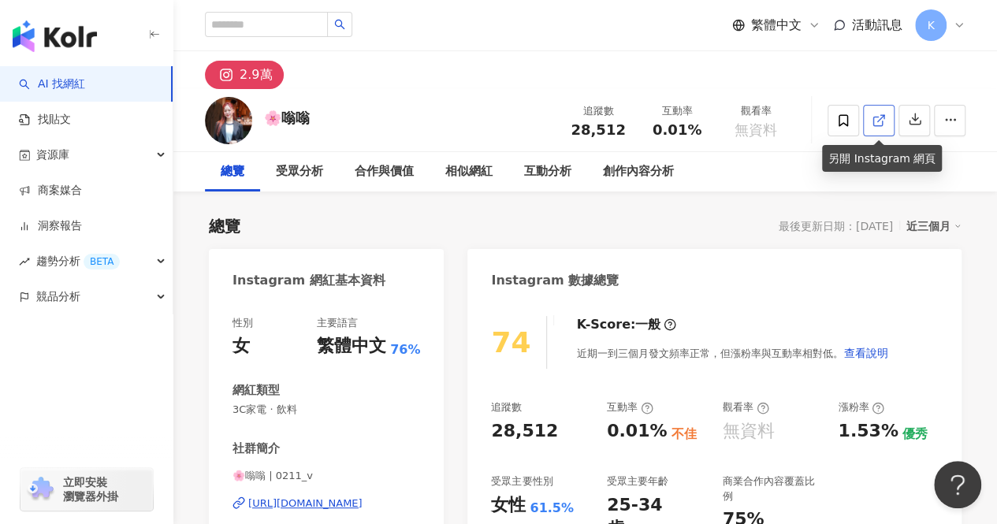
click at [877, 125] on icon at bounding box center [878, 121] width 9 height 9
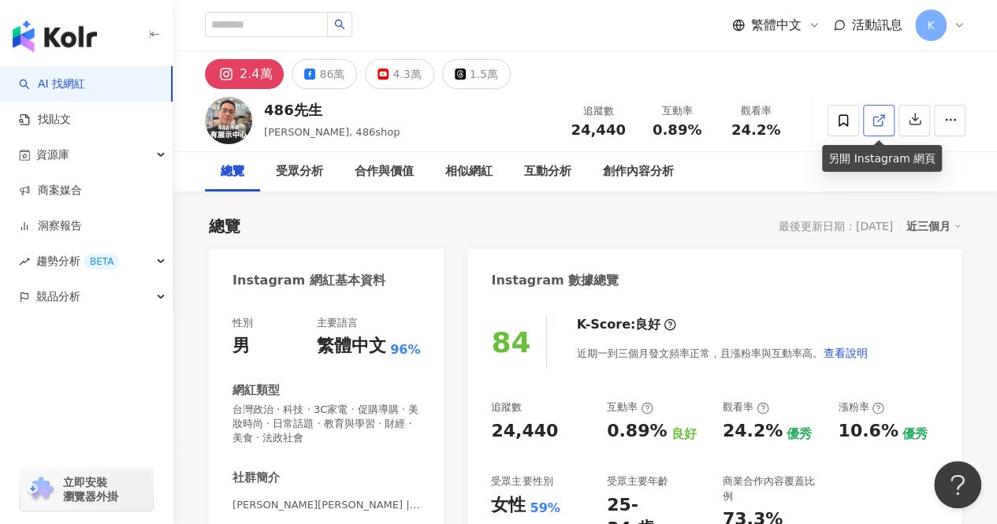
click at [868, 115] on link at bounding box center [879, 121] width 32 height 32
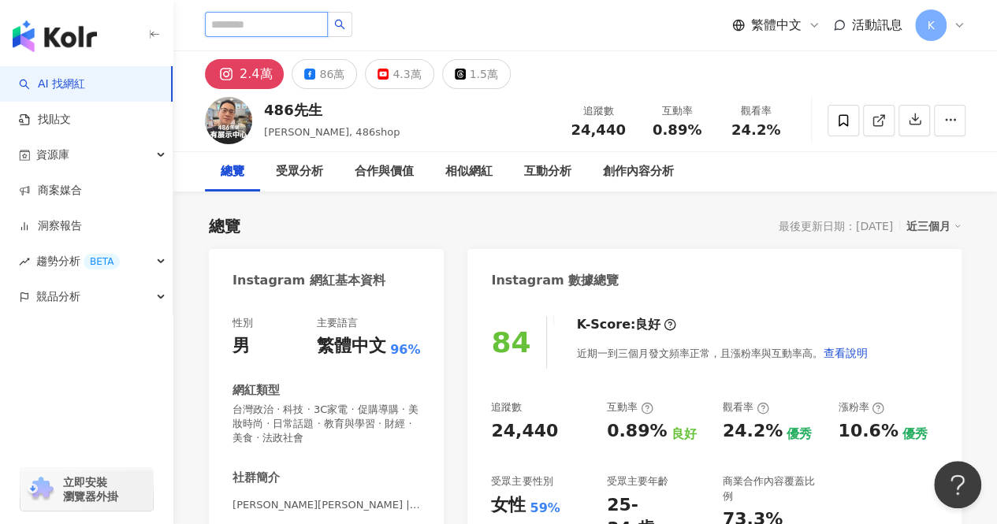
click at [281, 15] on input "search" at bounding box center [266, 24] width 123 height 25
paste input "**********"
type input "**********"
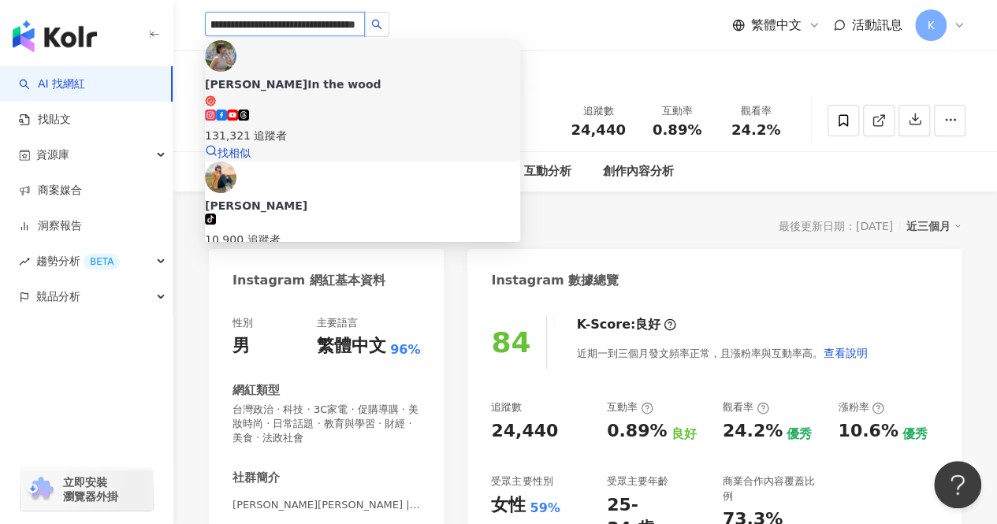
click at [368, 76] on div "莫娜In the wood 131,321 追蹤者" at bounding box center [362, 110] width 315 height 68
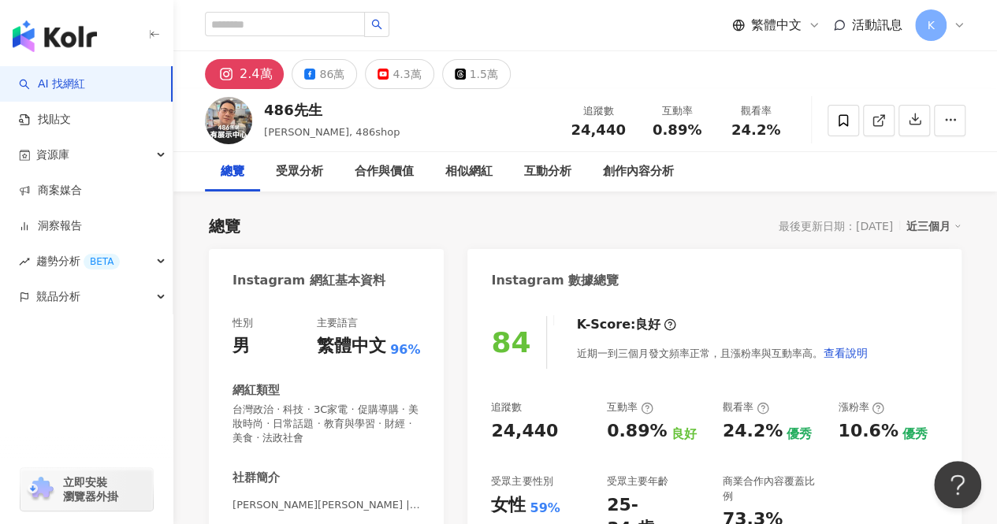
scroll to position [0, 0]
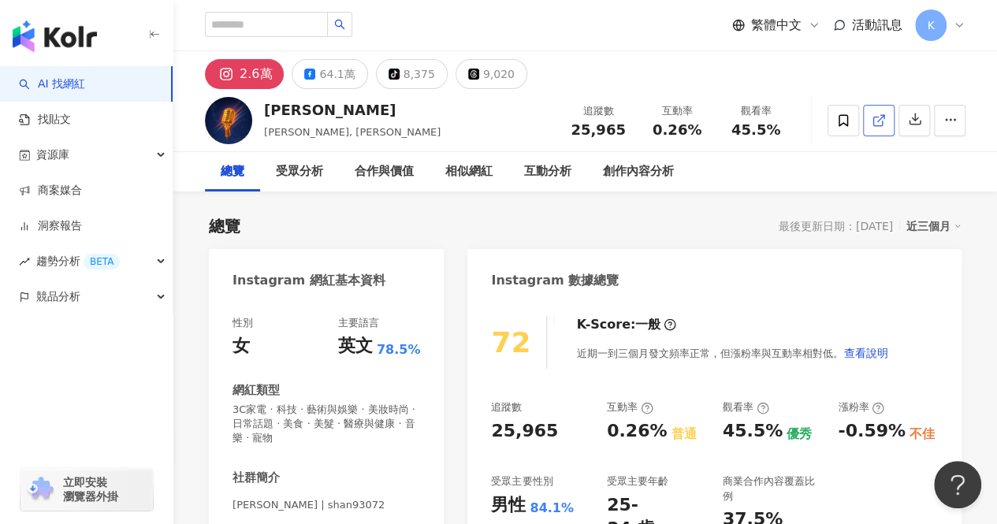
click at [875, 119] on icon at bounding box center [879, 121] width 14 height 14
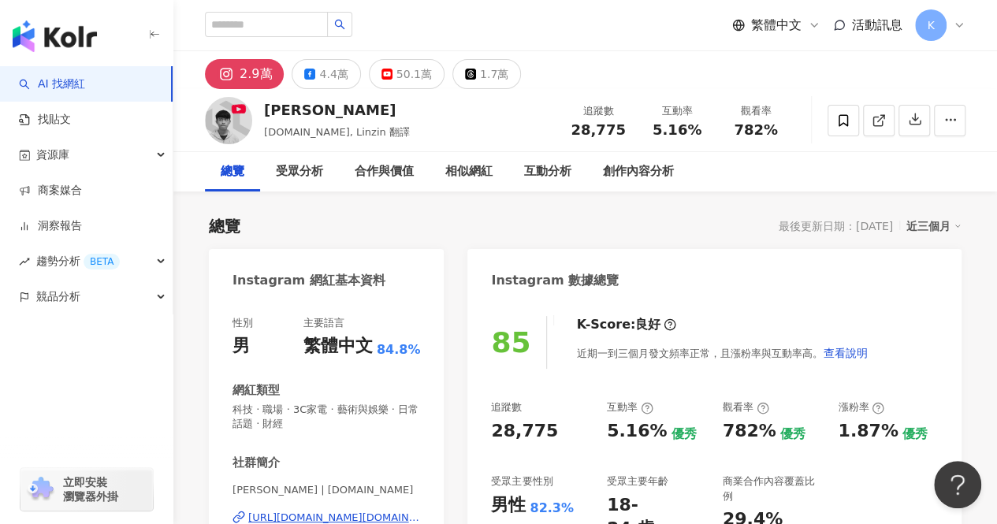
drag, startPoint x: 880, startPoint y: 122, endPoint x: 819, endPoint y: 148, distance: 66.0
click at [880, 122] on icon at bounding box center [879, 121] width 14 height 14
drag, startPoint x: 341, startPoint y: 106, endPoint x: 266, endPoint y: 112, distance: 75.1
click at [266, 112] on div "Linzin 阿哲" at bounding box center [337, 110] width 146 height 20
copy div "Linzin 阿哲"
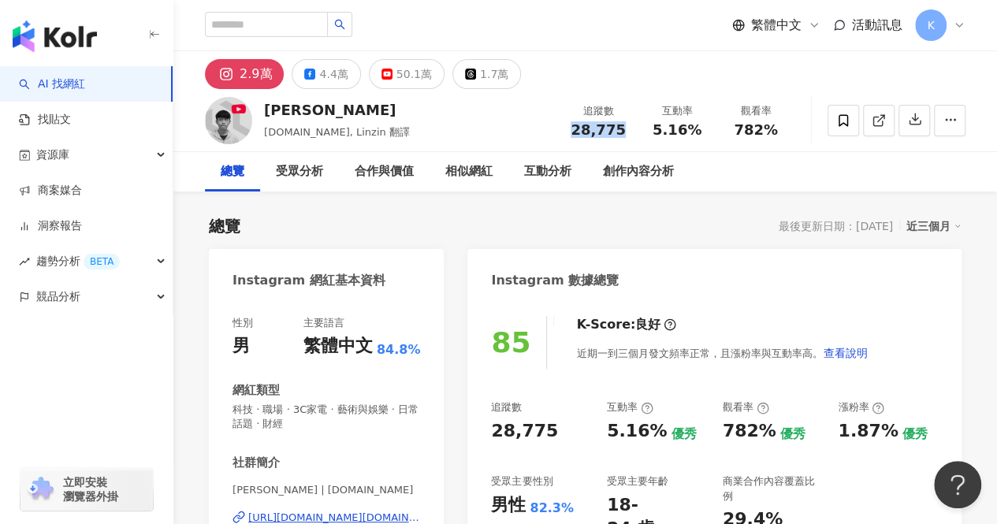
drag, startPoint x: 570, startPoint y: 127, endPoint x: 620, endPoint y: 129, distance: 49.7
click at [620, 129] on div "28,775" at bounding box center [598, 130] width 60 height 16
copy span "28,775"
drag, startPoint x: 558, startPoint y: 134, endPoint x: 612, endPoint y: 134, distance: 53.6
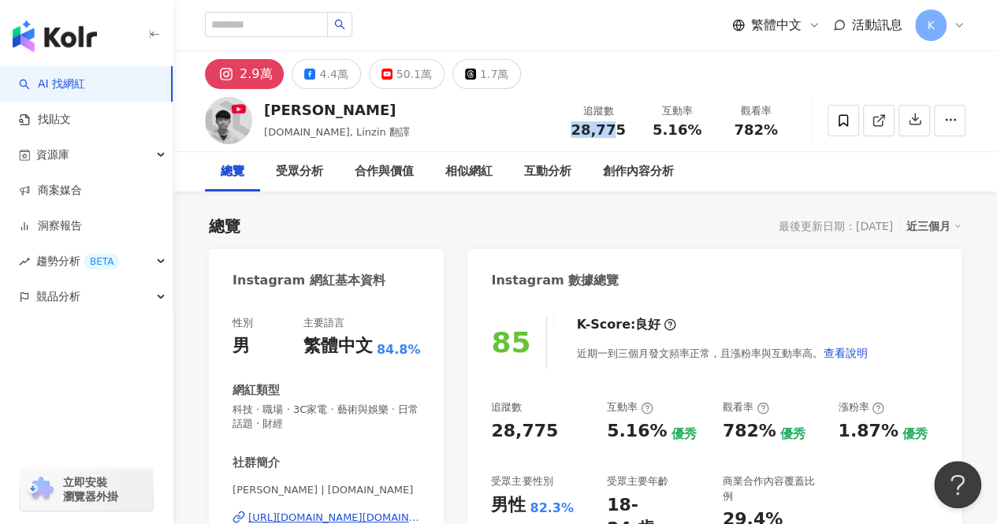
click at [612, 134] on div "追蹤數 28,775" at bounding box center [598, 120] width 79 height 34
click at [634, 136] on div "追蹤數 28,775" at bounding box center [598, 120] width 79 height 34
drag, startPoint x: 572, startPoint y: 136, endPoint x: 626, endPoint y: 137, distance: 54.4
click at [626, 137] on div "追蹤數 28,775 互動率 5.16% 觀看率 782%" at bounding box center [677, 120] width 237 height 47
copy span "28,775"
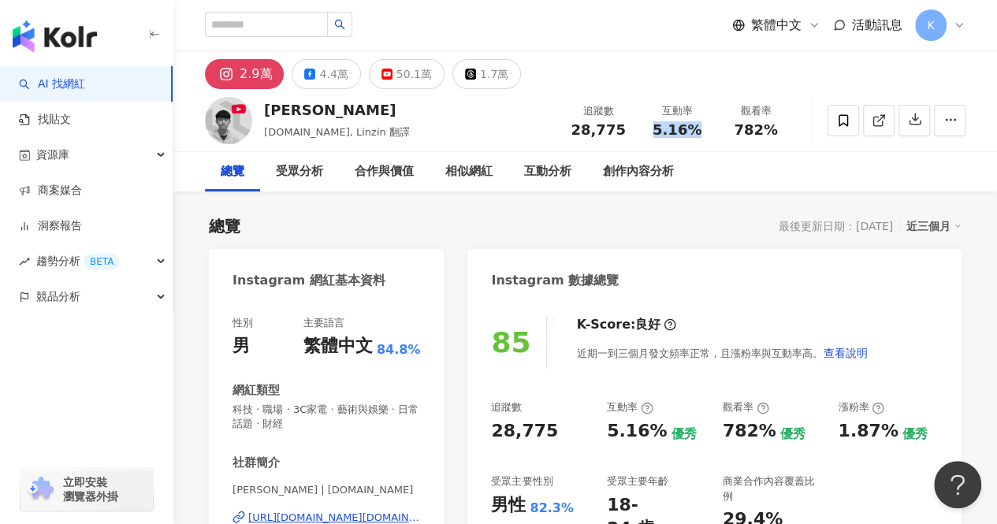
drag, startPoint x: 650, startPoint y: 135, endPoint x: 706, endPoint y: 133, distance: 56.8
click at [706, 133] on div "5.16%" at bounding box center [677, 130] width 60 height 16
copy span "5.16%"
drag, startPoint x: 740, startPoint y: 132, endPoint x: 777, endPoint y: 135, distance: 36.4
click at [777, 135] on div "782%" at bounding box center [756, 130] width 60 height 16
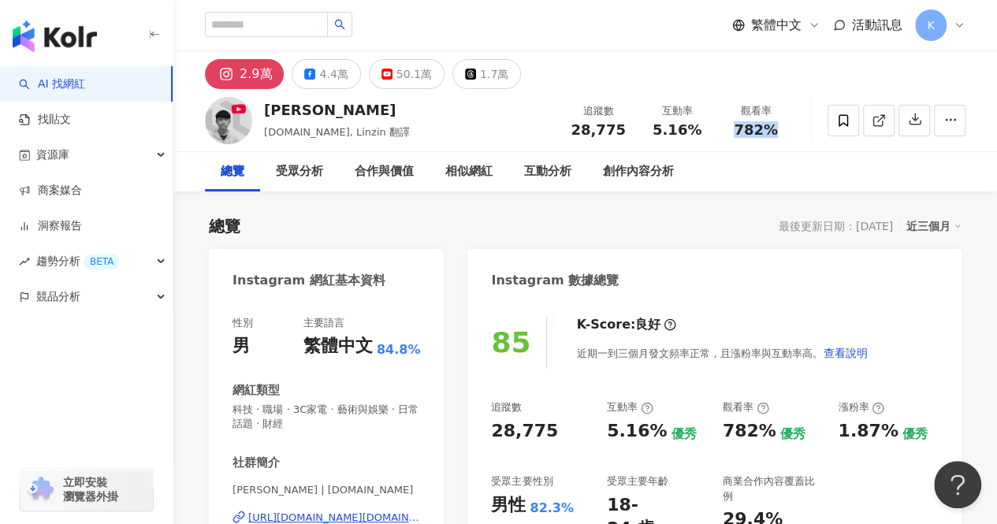
copy span "782%"
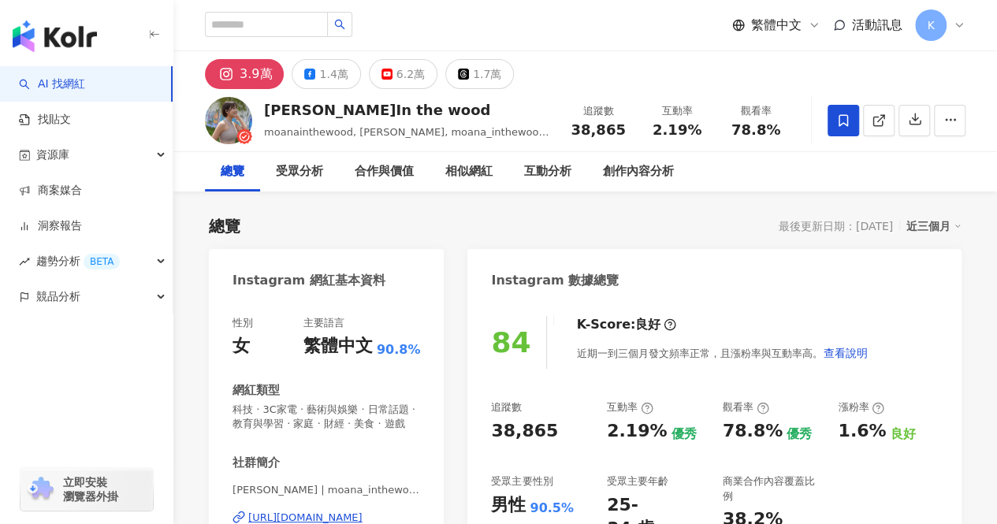
drag, startPoint x: 571, startPoint y: 135, endPoint x: 624, endPoint y: 135, distance: 53.6
click at [624, 135] on div "38,865" at bounding box center [598, 130] width 60 height 16
drag, startPoint x: 654, startPoint y: 133, endPoint x: 698, endPoint y: 137, distance: 43.5
click at [698, 137] on div "2.19%" at bounding box center [677, 130] width 60 height 16
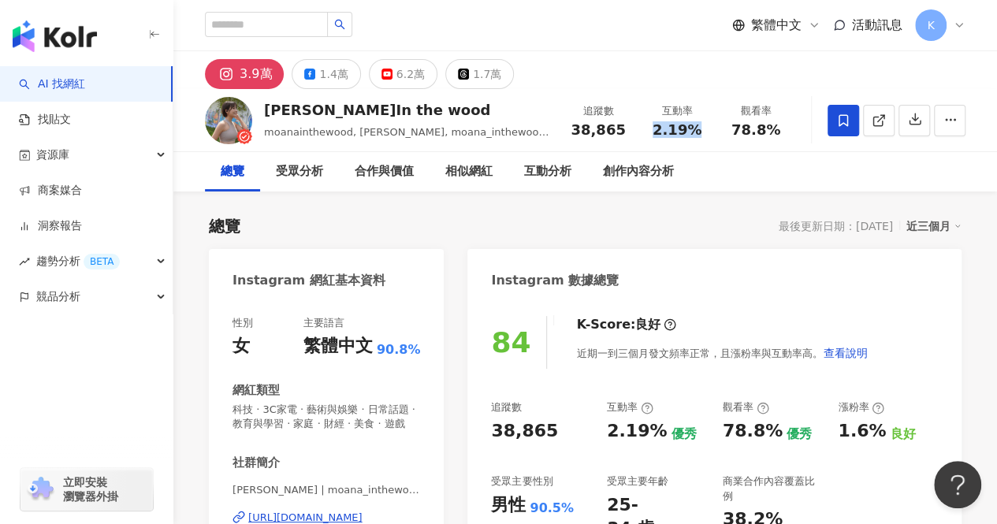
copy span "2.19%"
drag, startPoint x: 740, startPoint y: 130, endPoint x: 783, endPoint y: 130, distance: 43.4
click at [783, 130] on div "78.8%" at bounding box center [756, 130] width 60 height 16
copy span "78.8%"
drag, startPoint x: 266, startPoint y: 109, endPoint x: 397, endPoint y: 110, distance: 130.9
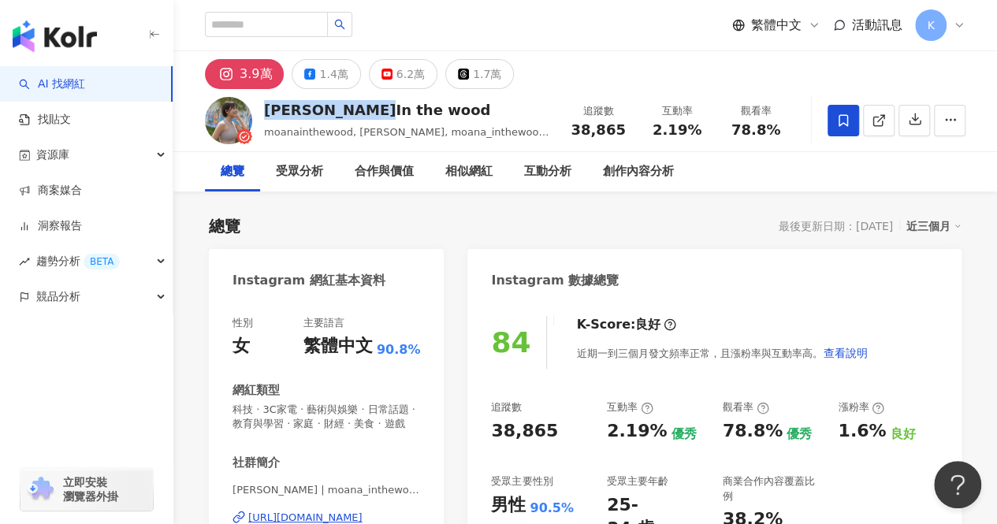
click at [397, 110] on div "莫娜In the wood" at bounding box center [407, 110] width 287 height 20
copy div "莫娜In the wood"
click at [872, 116] on icon at bounding box center [879, 121] width 14 height 14
click at [304, 28] on input "search" at bounding box center [266, 24] width 123 height 25
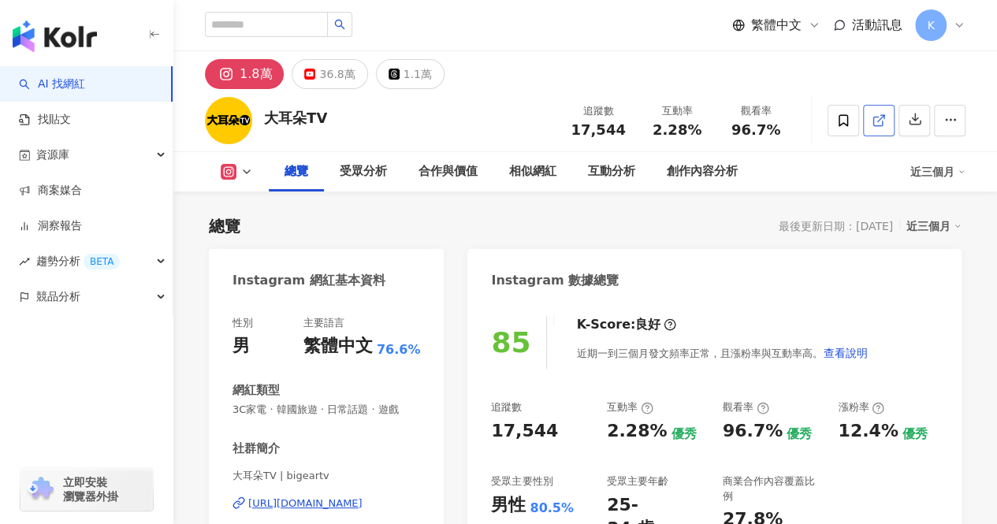
click at [874, 122] on icon at bounding box center [878, 121] width 9 height 9
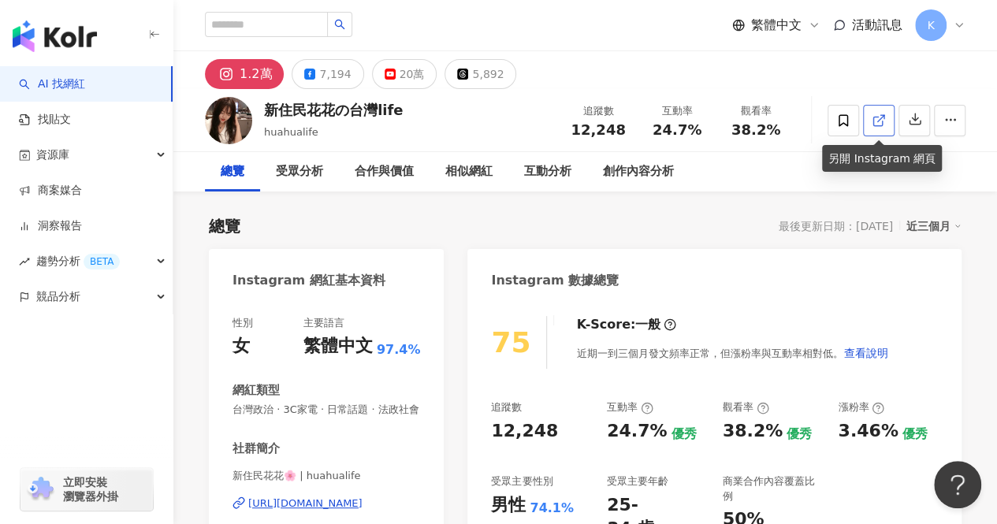
click at [878, 119] on icon at bounding box center [879, 121] width 14 height 14
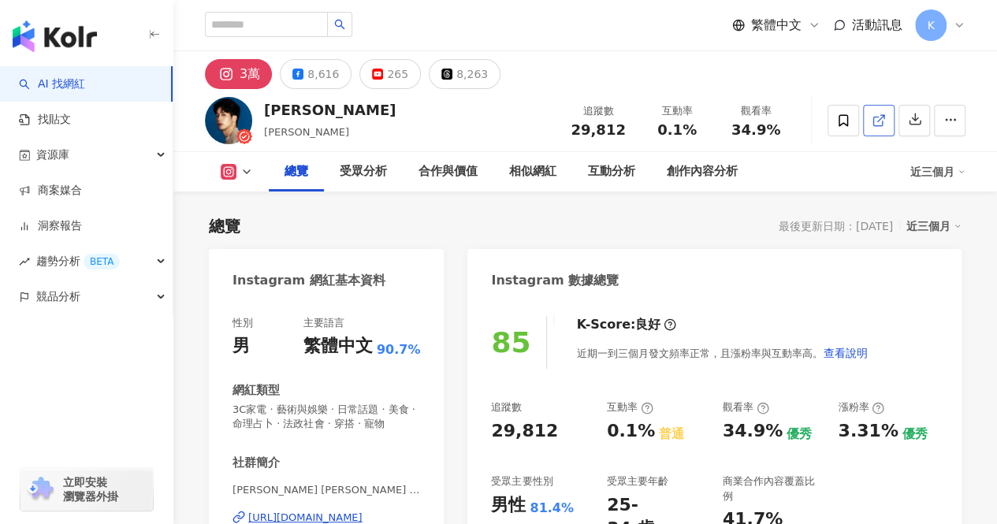
click at [881, 116] on icon at bounding box center [879, 121] width 14 height 14
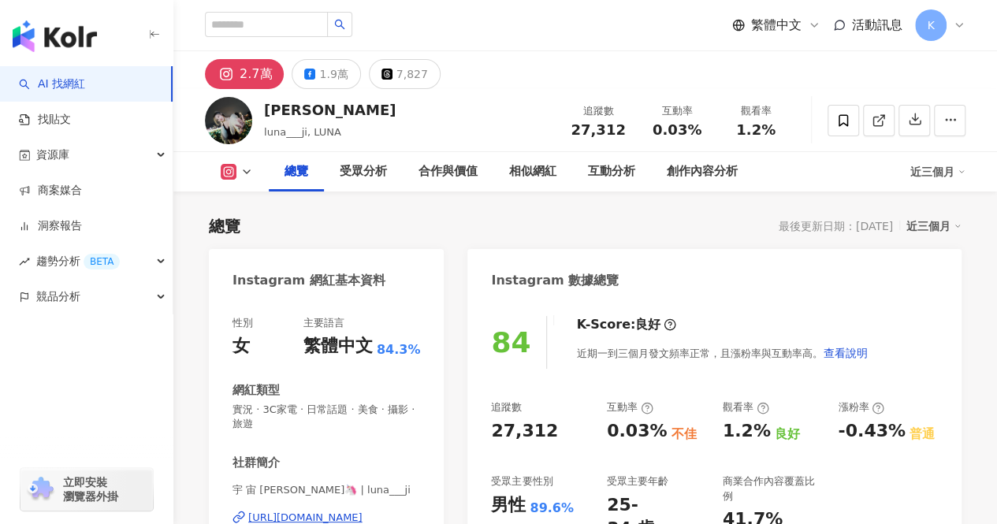
scroll to position [394, 0]
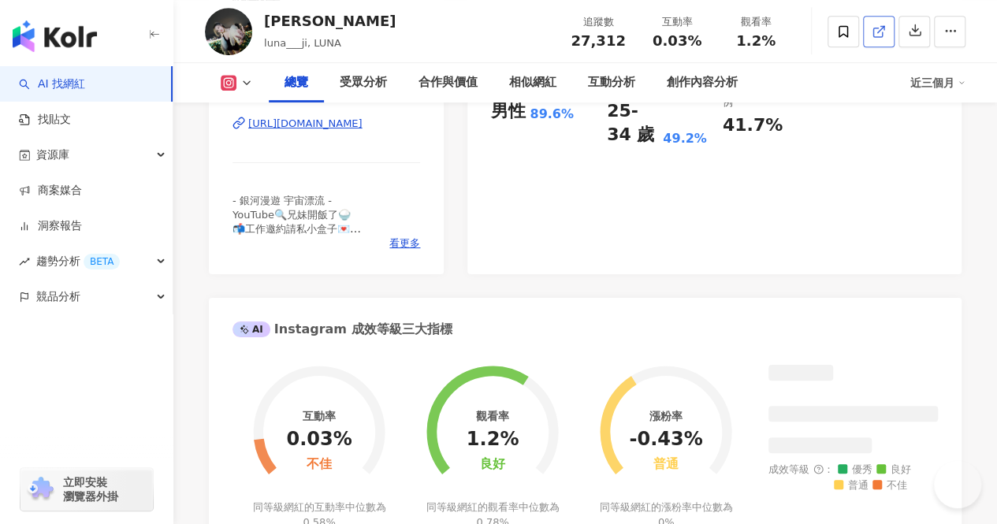
click at [878, 39] on icon at bounding box center [879, 31] width 14 height 14
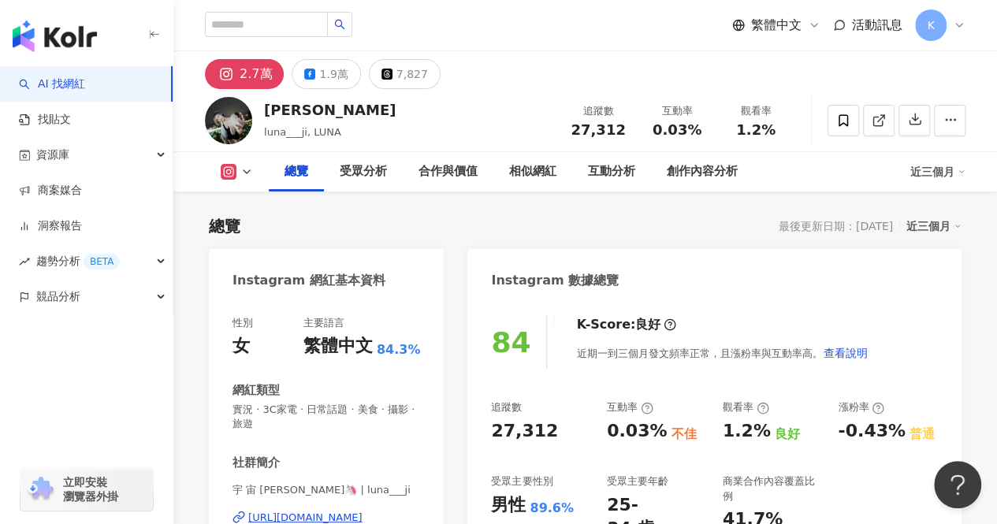
scroll to position [0, 0]
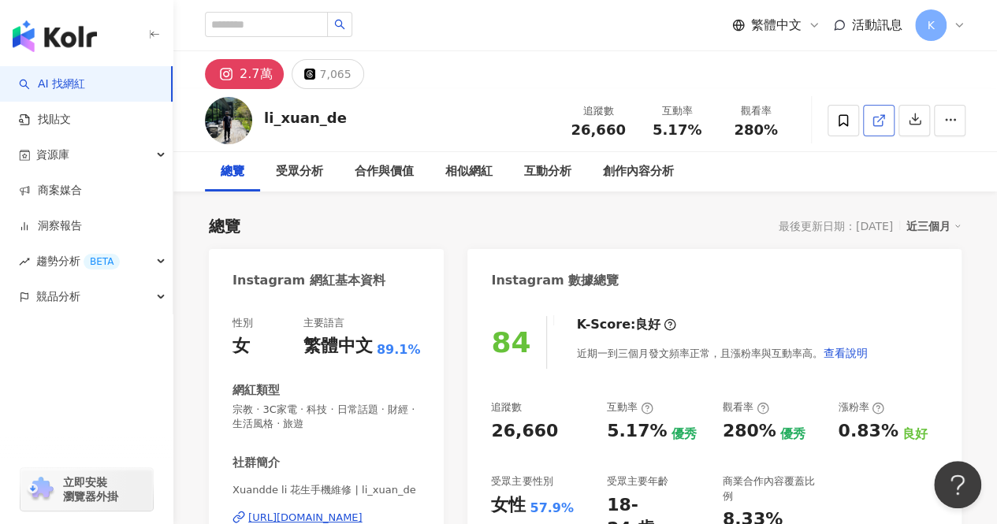
click at [882, 121] on icon at bounding box center [878, 121] width 9 height 9
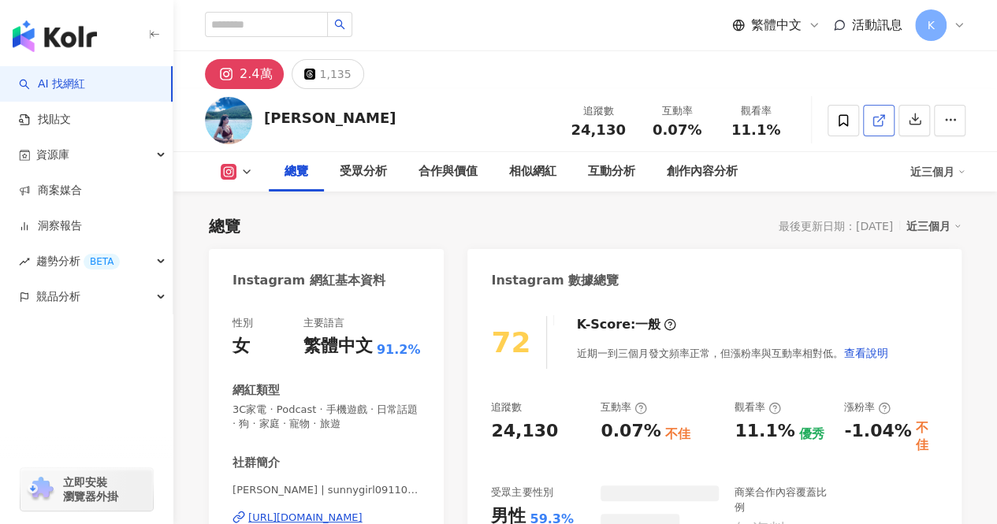
click at [876, 125] on icon at bounding box center [878, 121] width 9 height 9
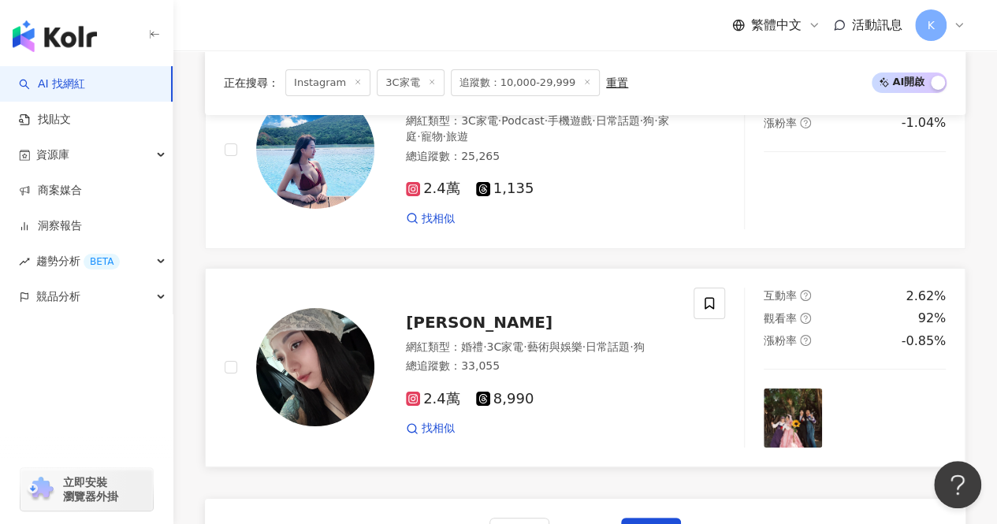
scroll to position [3094, 0]
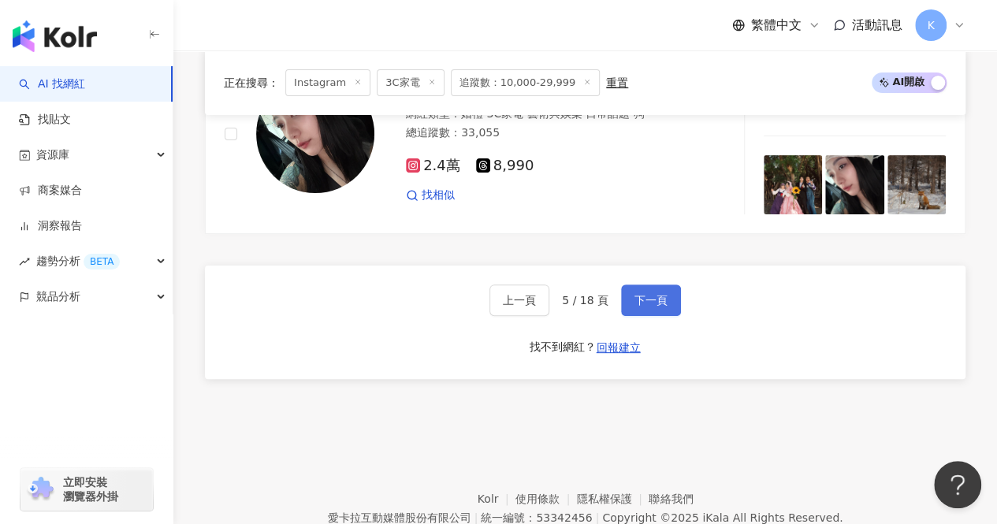
click at [654, 294] on span "下一頁" at bounding box center [651, 300] width 33 height 13
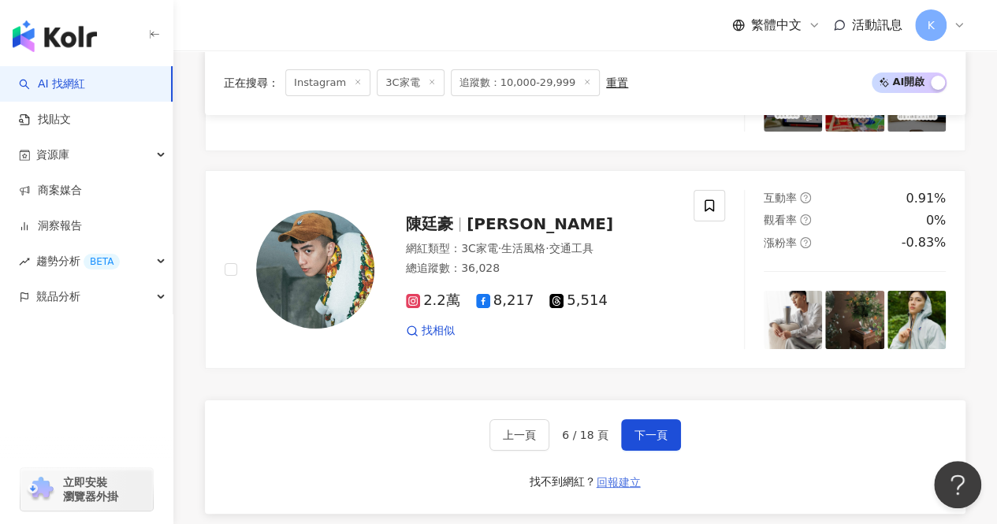
scroll to position [2936, 0]
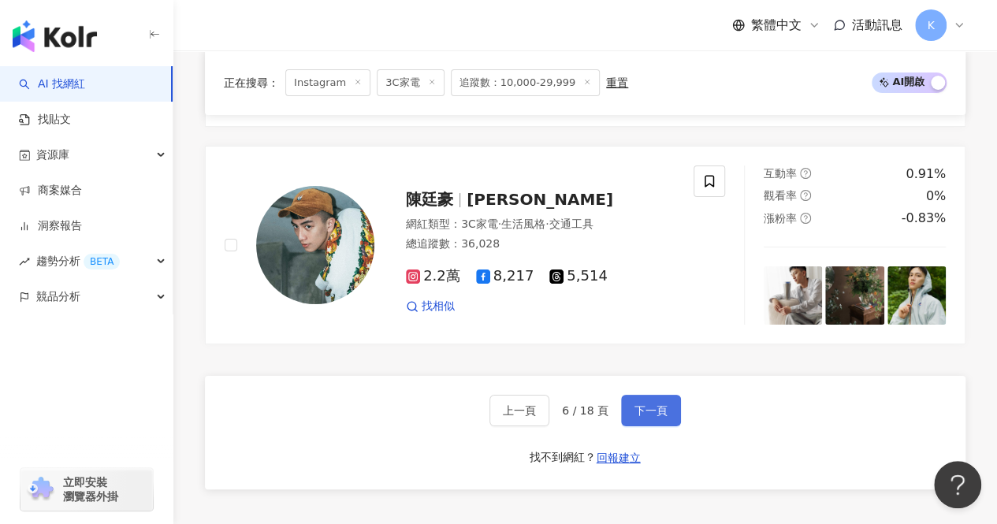
click at [669, 395] on button "下一頁" at bounding box center [651, 411] width 60 height 32
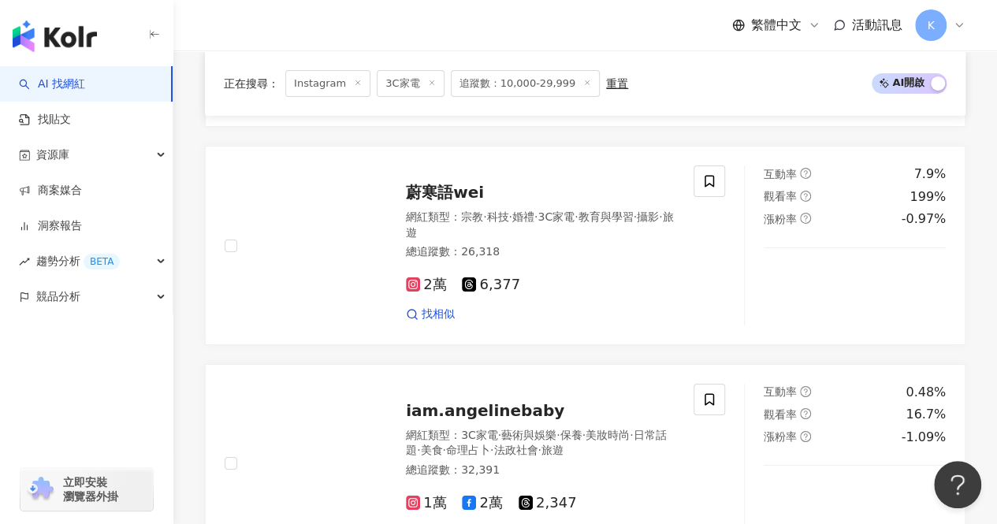
scroll to position [3039, 0]
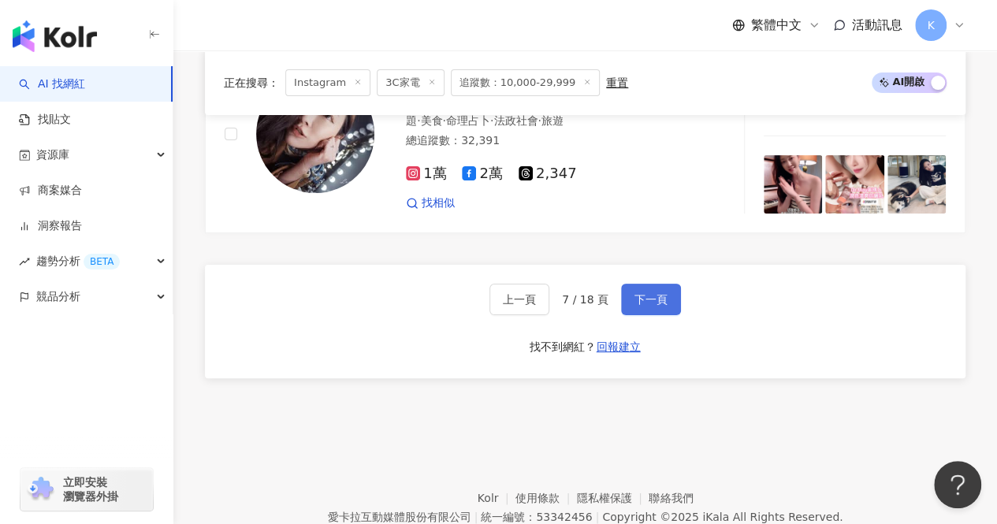
click at [642, 306] on span "下一頁" at bounding box center [651, 299] width 33 height 13
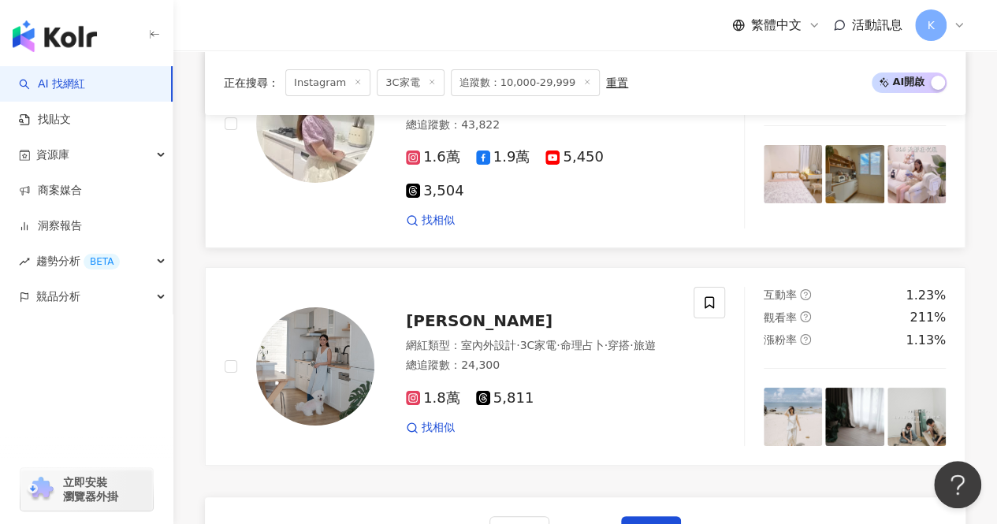
scroll to position [3173, 0]
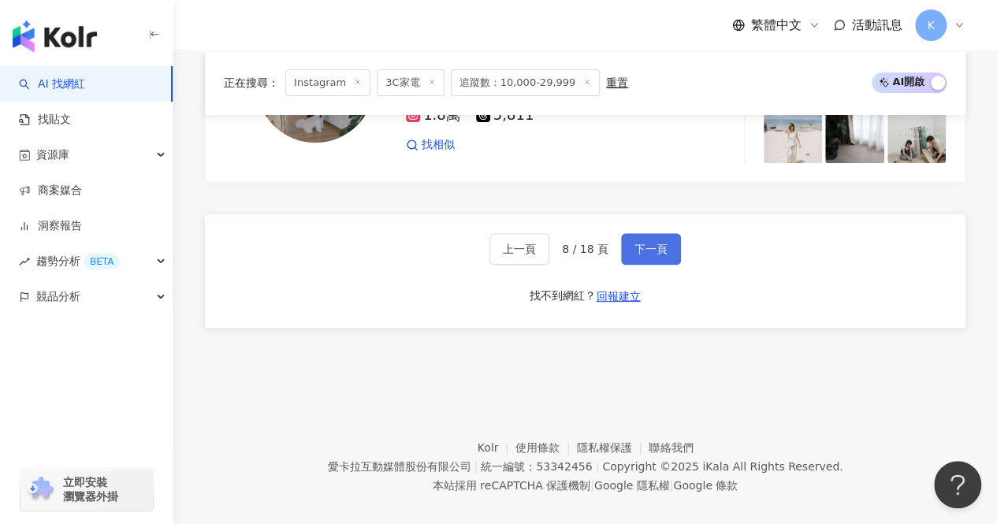
click at [657, 242] on button "下一頁" at bounding box center [651, 249] width 60 height 32
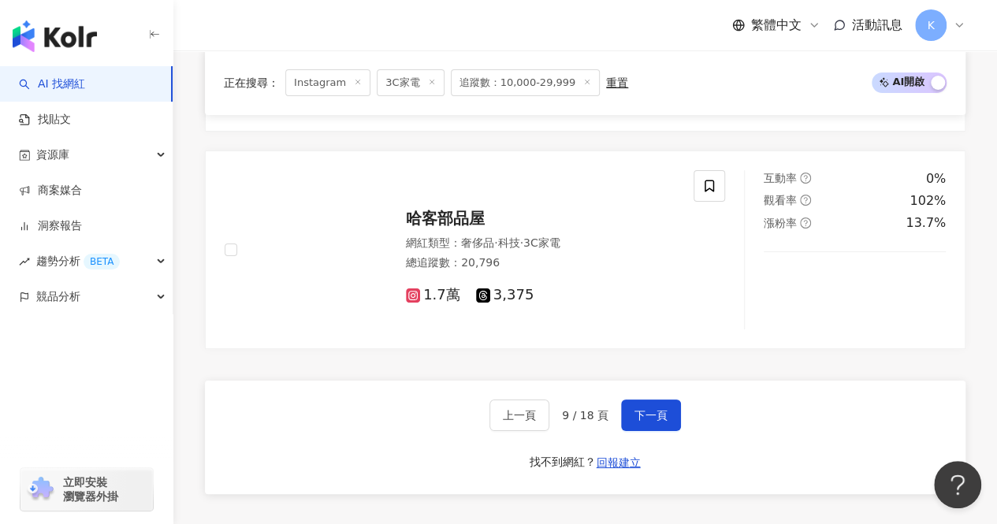
scroll to position [3015, 0]
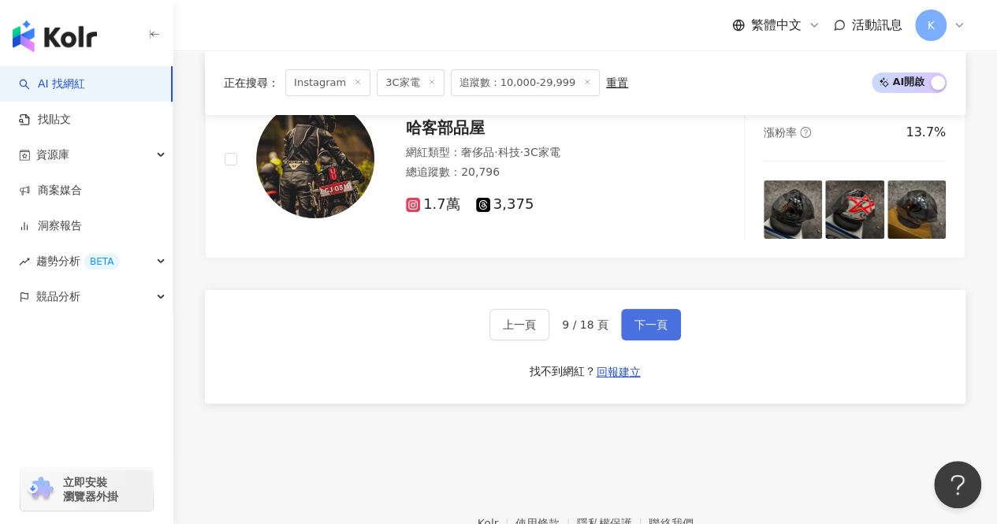
click at [652, 319] on span "下一頁" at bounding box center [651, 325] width 33 height 13
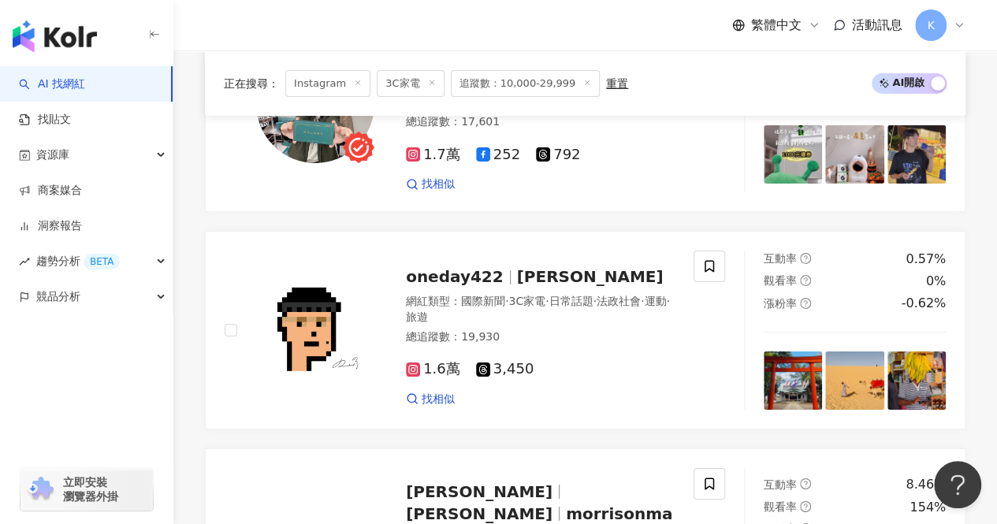
scroll to position [2952, 0]
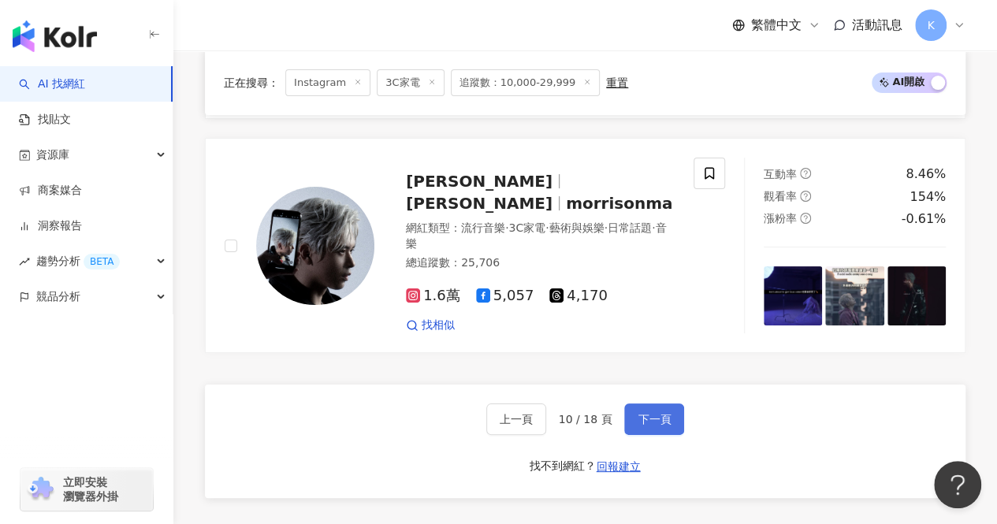
click at [645, 413] on span "下一頁" at bounding box center [654, 419] width 33 height 13
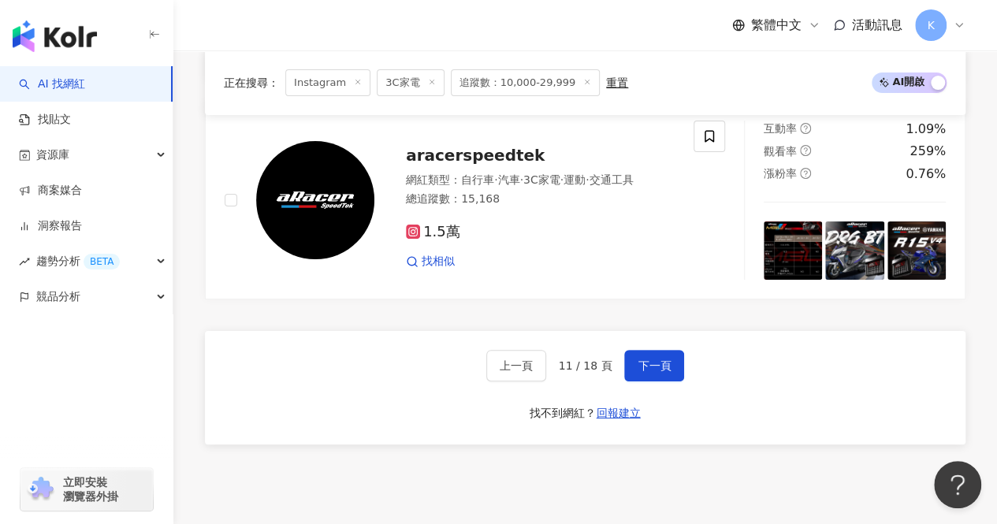
scroll to position [3138, 0]
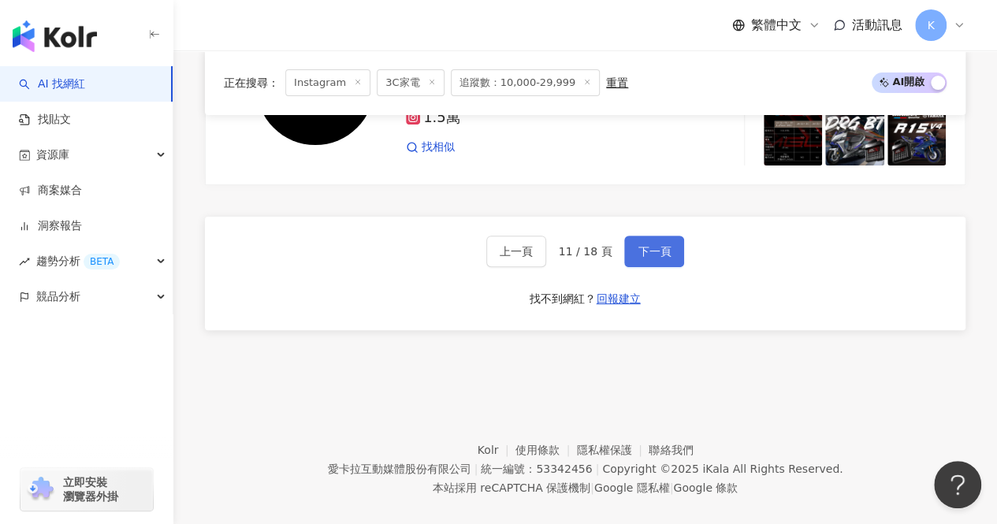
click at [642, 243] on button "下一頁" at bounding box center [654, 252] width 60 height 32
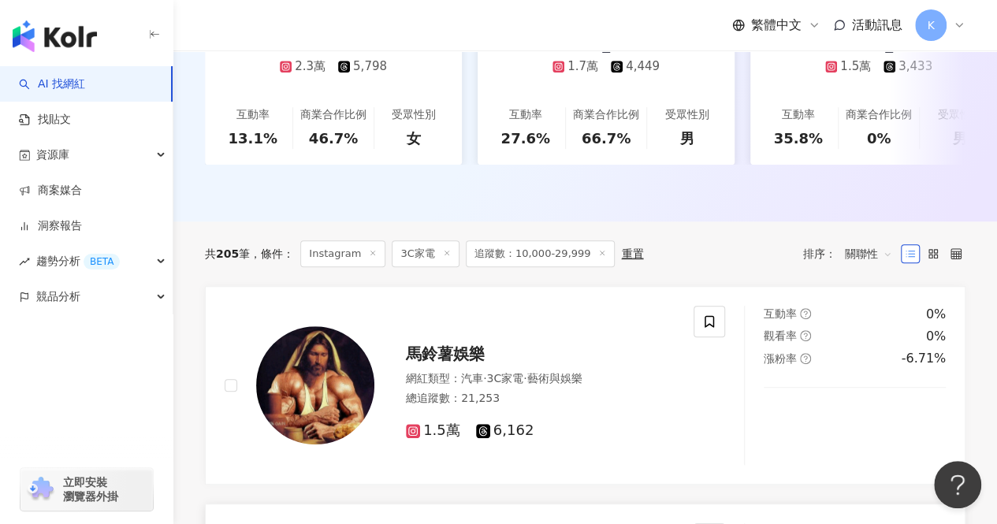
scroll to position [359, 0]
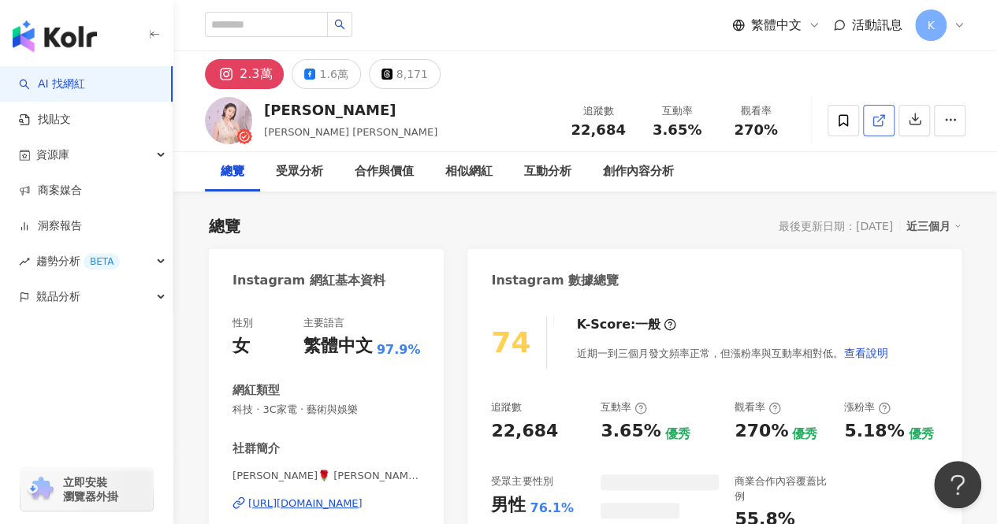
click at [882, 124] on icon at bounding box center [878, 121] width 9 height 9
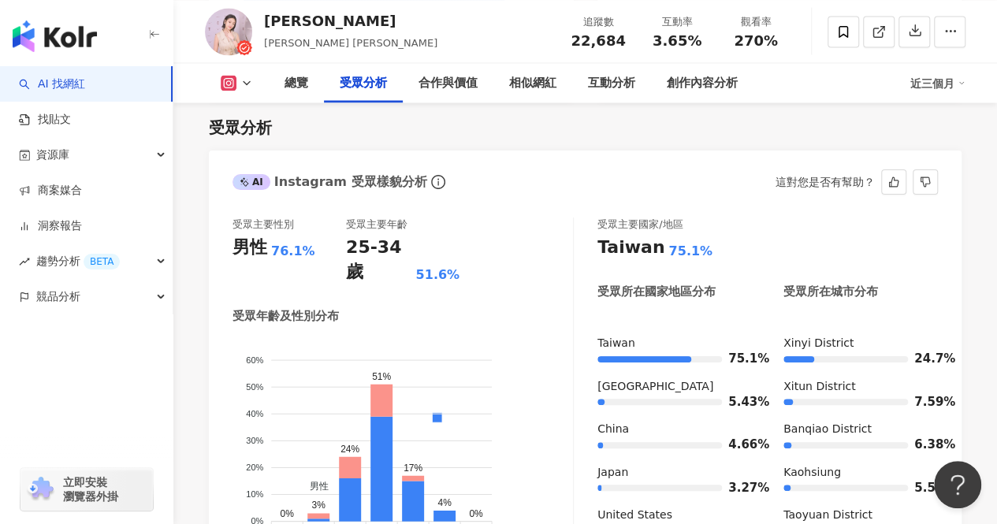
scroll to position [1261, 0]
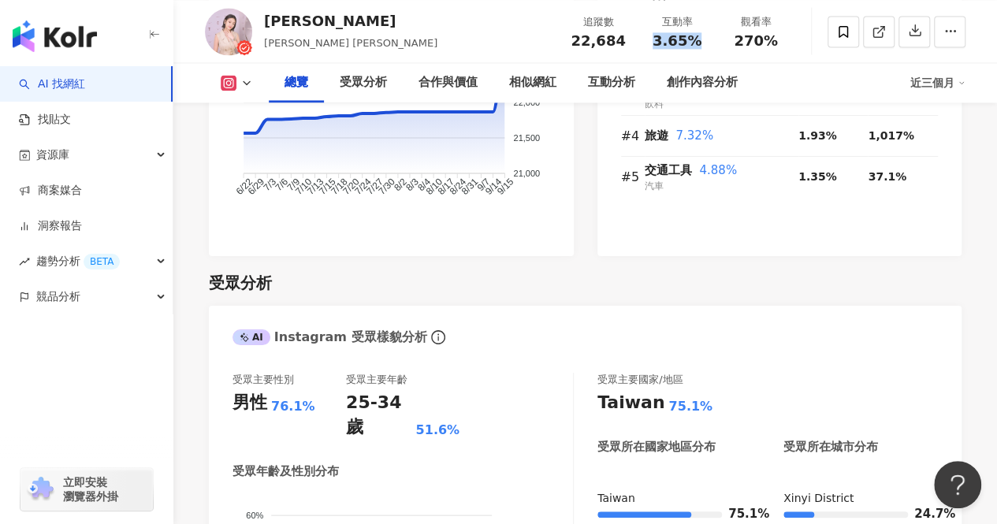
drag, startPoint x: 653, startPoint y: 39, endPoint x: 705, endPoint y: 39, distance: 52.0
click at [705, 39] on div "3.65%" at bounding box center [677, 41] width 60 height 16
copy span "3.65%"
drag, startPoint x: 738, startPoint y: 45, endPoint x: 784, endPoint y: 45, distance: 45.7
click at [784, 45] on div "270%" at bounding box center [756, 41] width 60 height 16
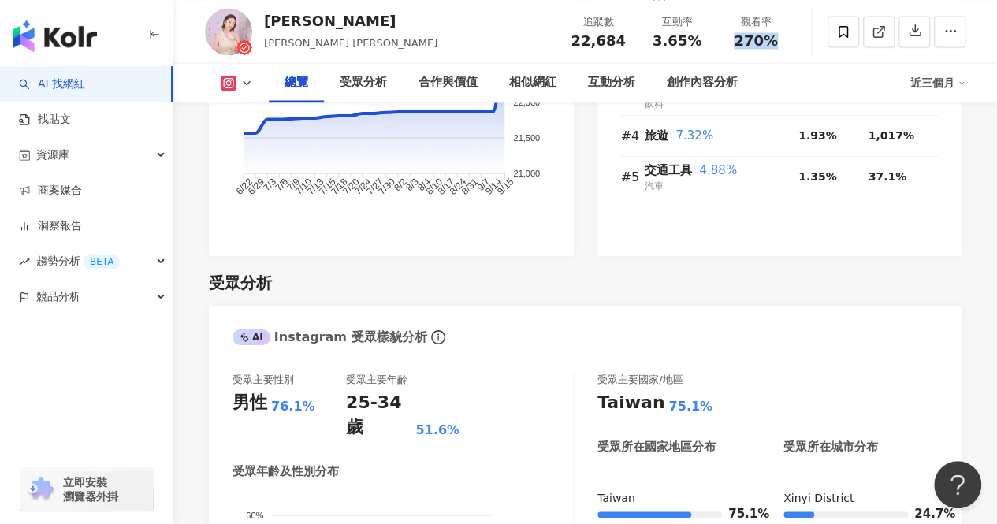
copy span "270%"
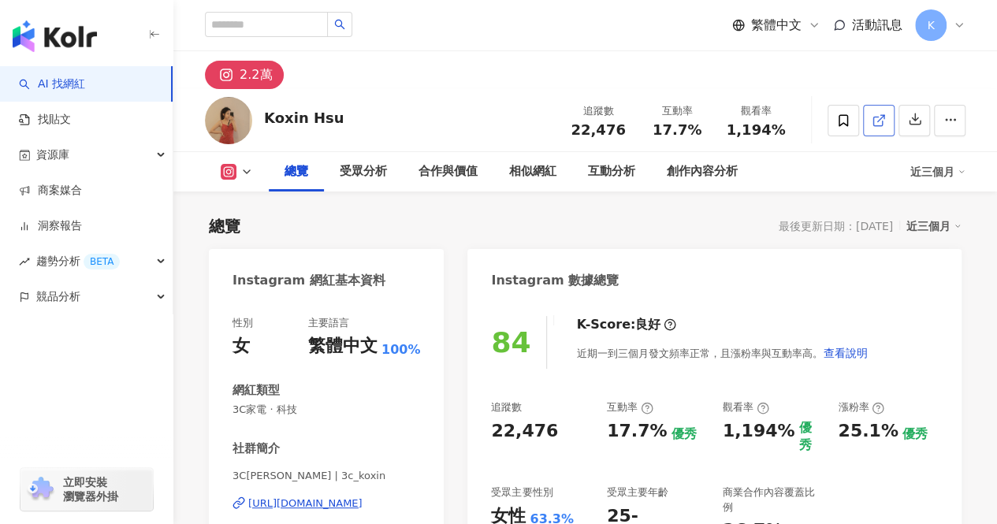
click at [872, 117] on icon at bounding box center [879, 121] width 14 height 14
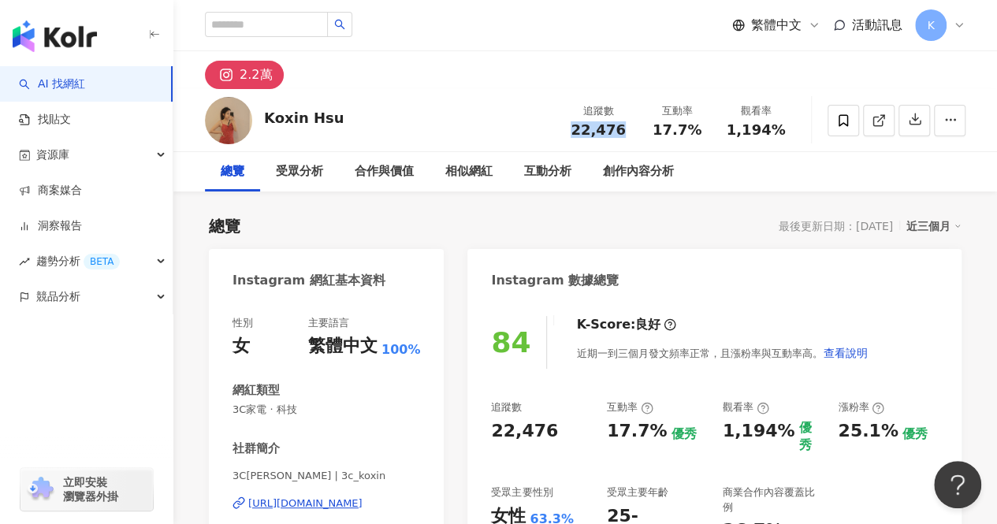
drag, startPoint x: 576, startPoint y: 132, endPoint x: 628, endPoint y: 137, distance: 52.3
click at [628, 137] on div "追蹤數 22,476 互動率 17.7% 觀看率 1,194%" at bounding box center [677, 120] width 237 height 47
copy span "22,476"
drag, startPoint x: 659, startPoint y: 132, endPoint x: 699, endPoint y: 130, distance: 40.3
click at [699, 130] on div "17.7%" at bounding box center [677, 130] width 60 height 16
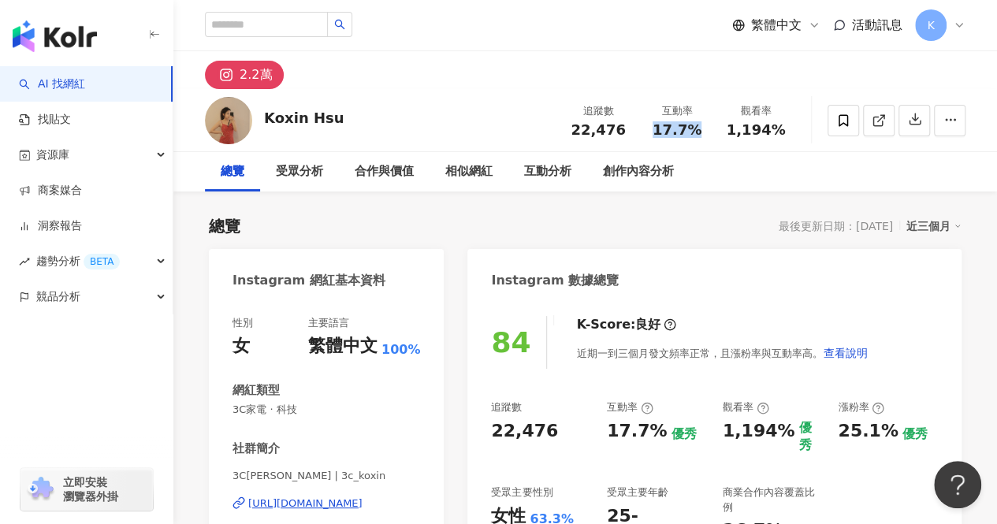
copy span "17.7%"
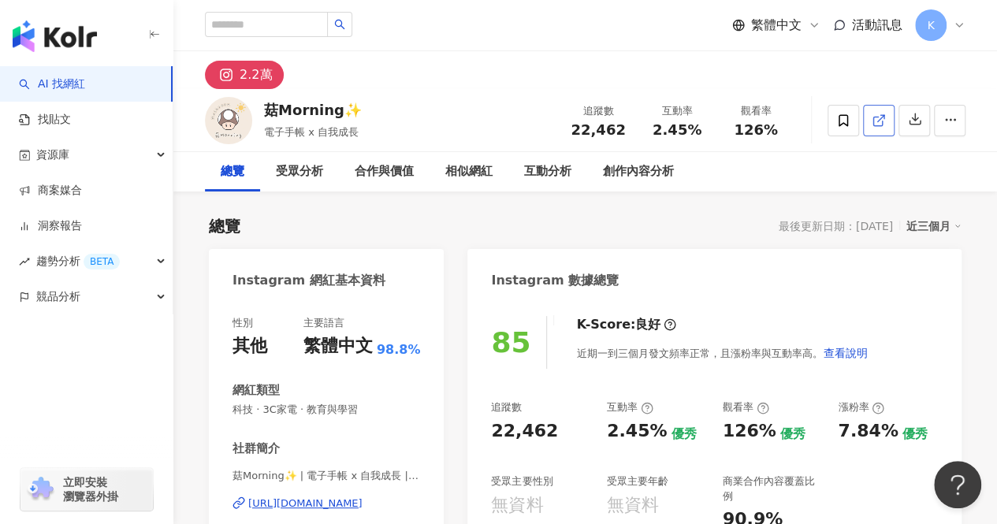
click at [882, 117] on icon at bounding box center [879, 121] width 14 height 14
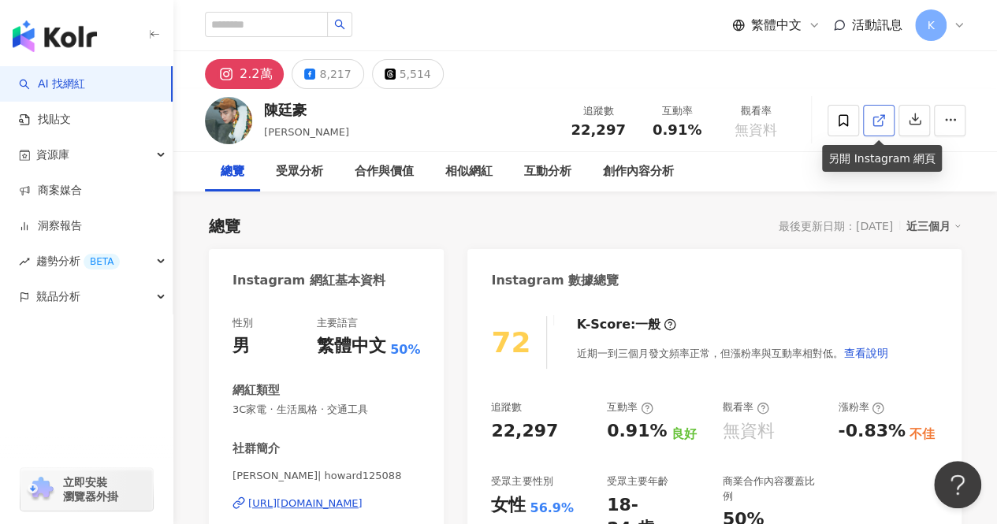
click at [881, 117] on line at bounding box center [881, 118] width 6 height 6
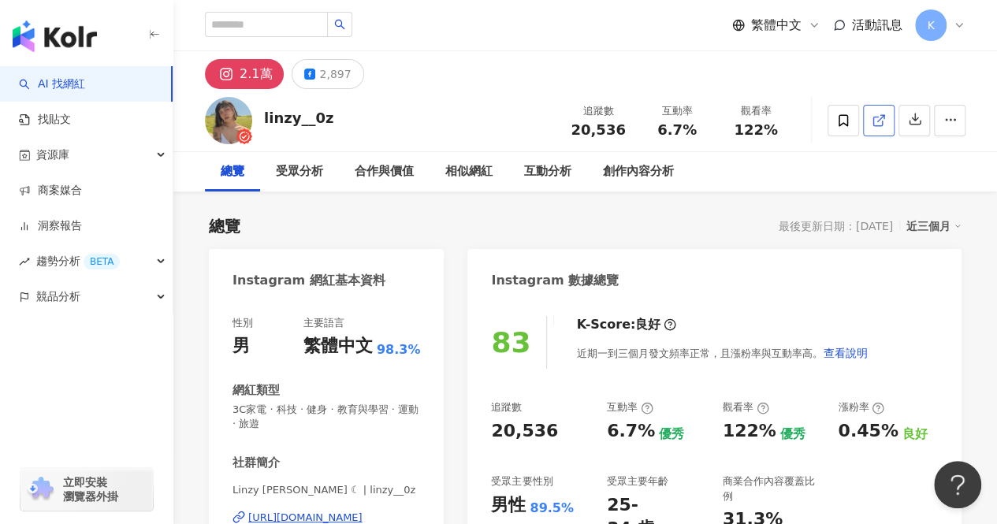
click at [878, 121] on icon at bounding box center [879, 121] width 14 height 14
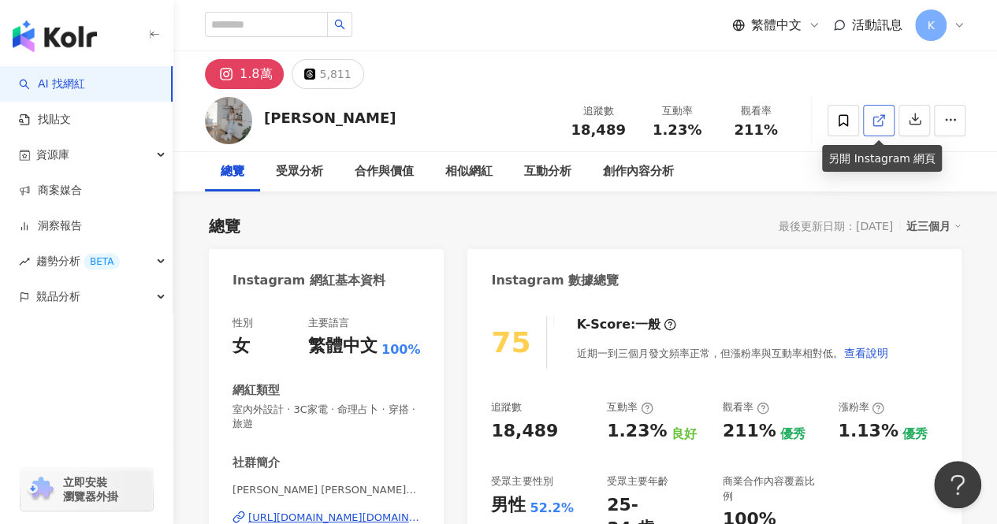
click at [879, 120] on line at bounding box center [881, 118] width 6 height 6
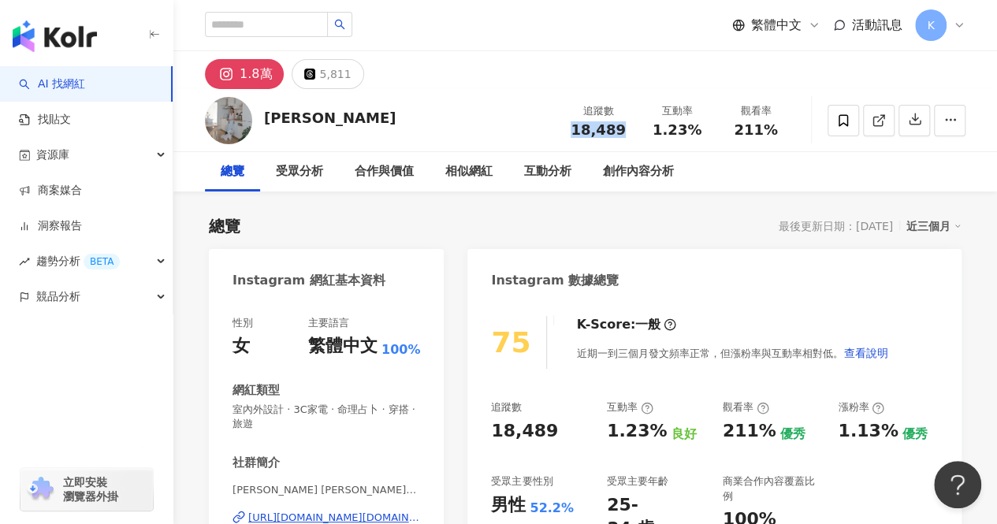
drag, startPoint x: 572, startPoint y: 132, endPoint x: 628, endPoint y: 132, distance: 56.0
click at [628, 132] on div "追蹤數 18,489" at bounding box center [598, 120] width 79 height 34
copy span "18,489"
drag, startPoint x: 665, startPoint y: 129, endPoint x: 711, endPoint y: 160, distance: 55.5
click at [695, 130] on span "1.23%" at bounding box center [677, 130] width 49 height 16
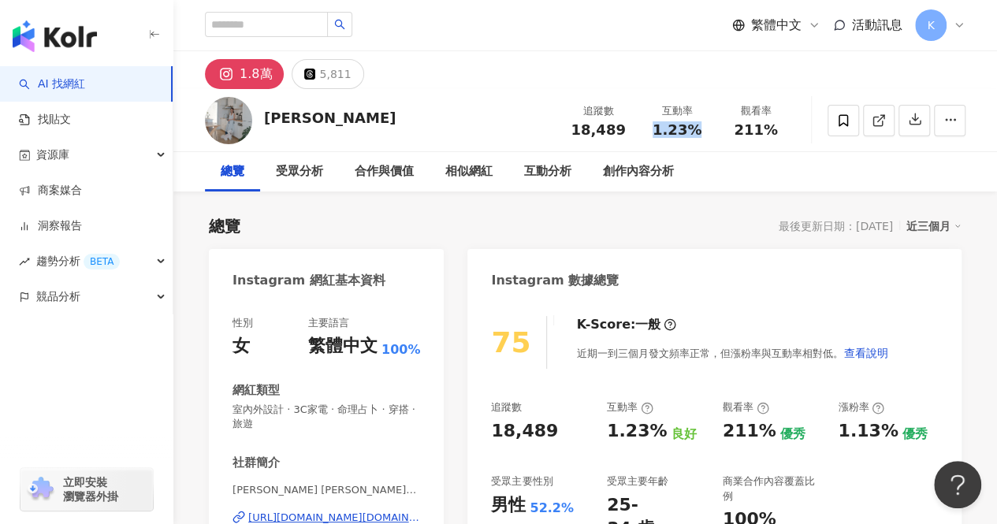
copy span "1.23%"
drag, startPoint x: 732, startPoint y: 127, endPoint x: 788, endPoint y: 129, distance: 55.2
click at [788, 129] on div "觀看率 211%" at bounding box center [756, 120] width 79 height 34
copy span "211%"
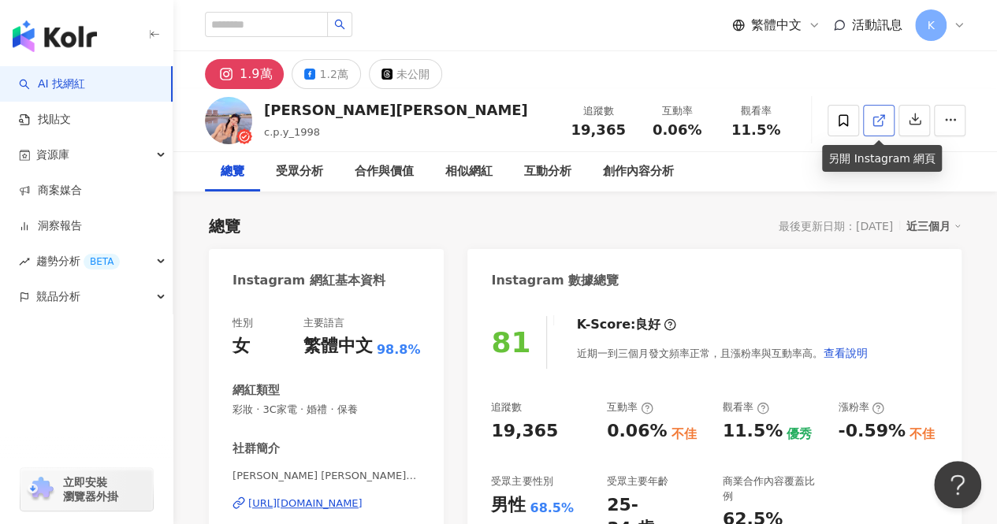
click at [877, 119] on icon at bounding box center [879, 121] width 14 height 14
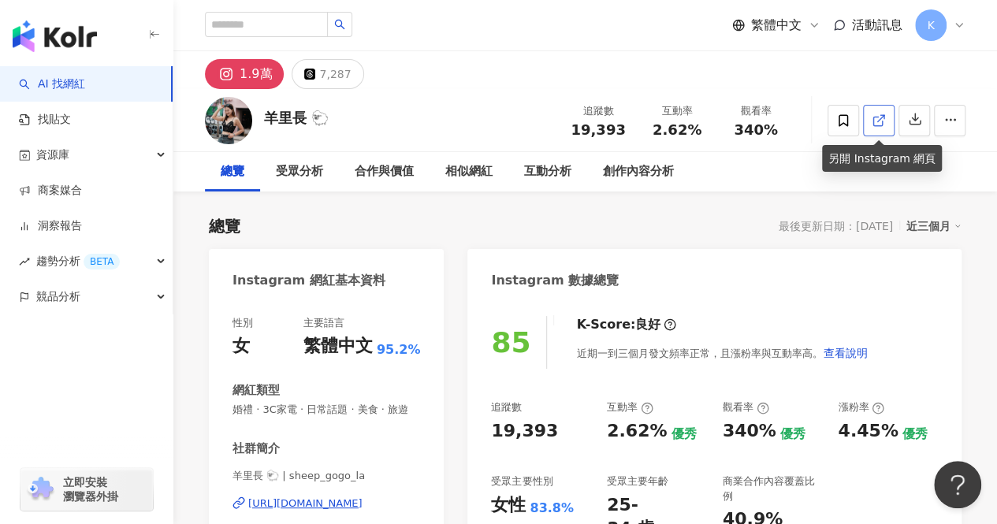
click at [881, 124] on icon at bounding box center [879, 121] width 14 height 14
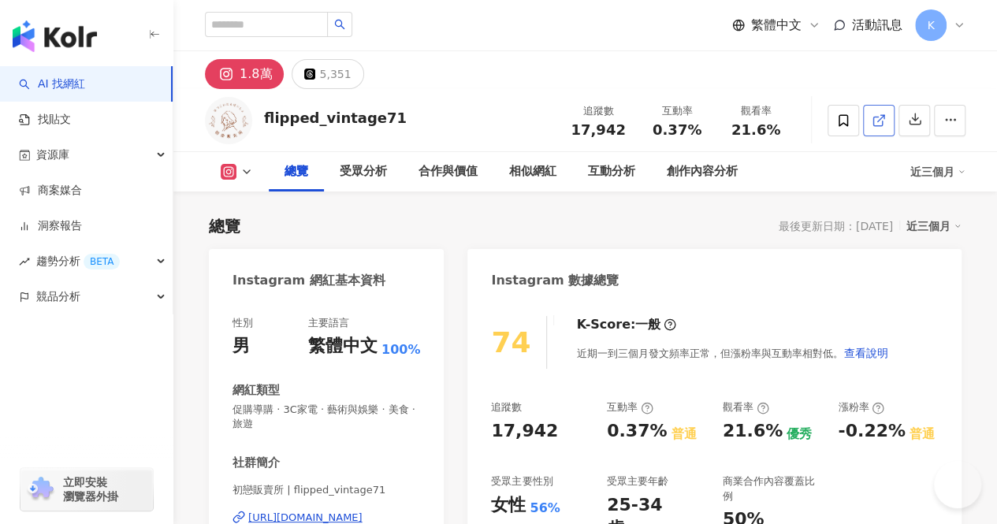
click at [889, 121] on link at bounding box center [879, 121] width 32 height 32
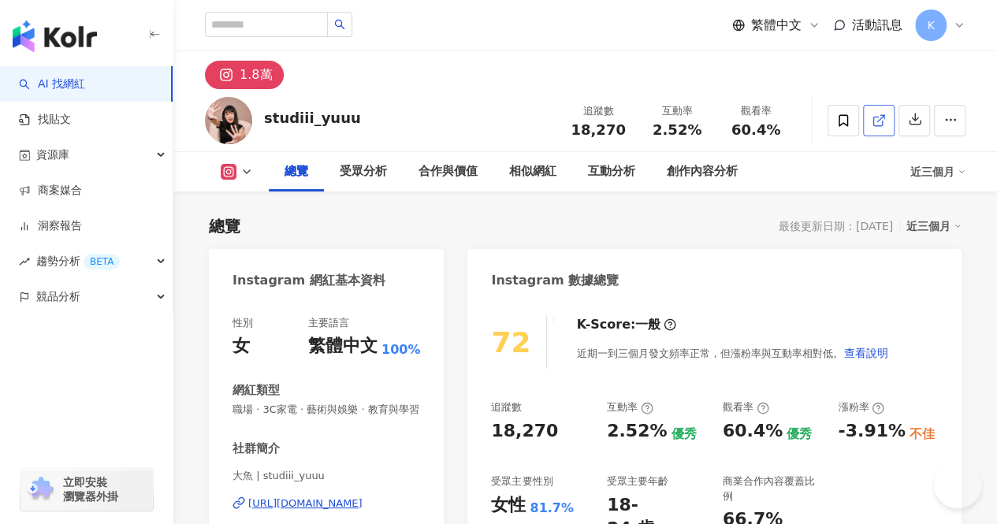
click at [884, 121] on icon at bounding box center [879, 121] width 14 height 14
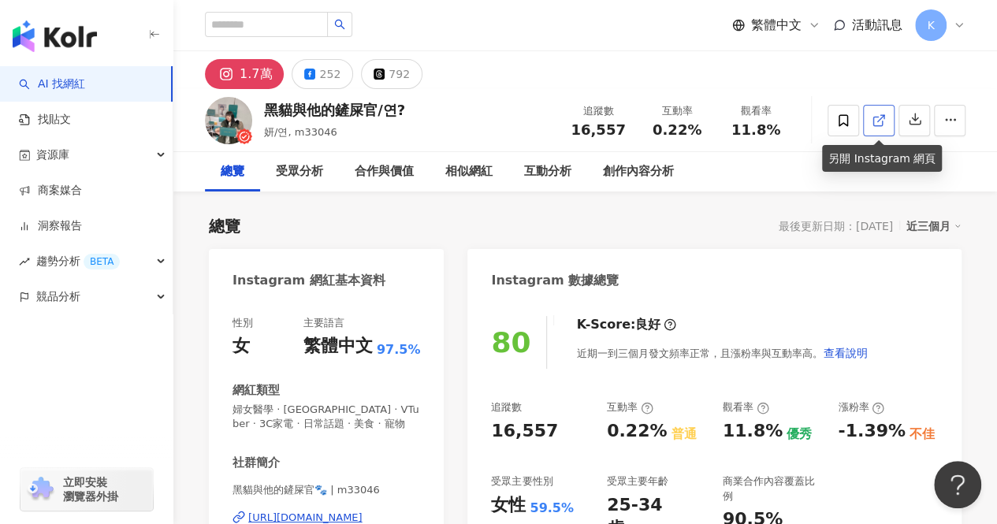
click at [876, 122] on icon at bounding box center [879, 121] width 14 height 14
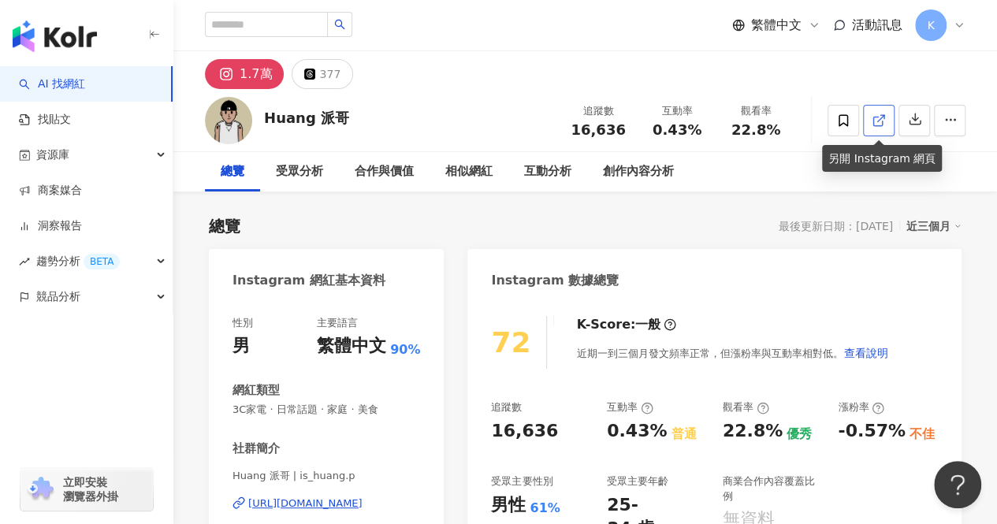
click at [878, 121] on line at bounding box center [881, 118] width 6 height 6
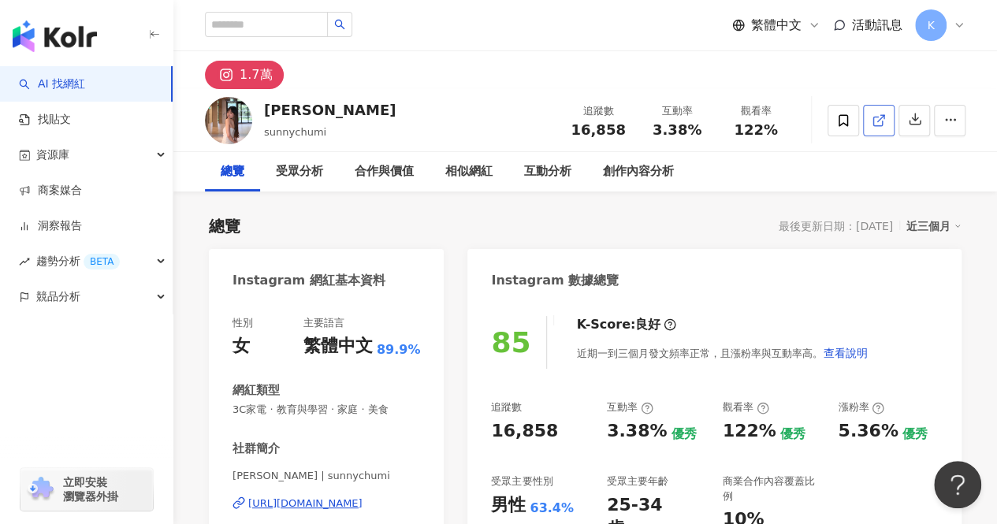
click at [882, 124] on icon at bounding box center [878, 121] width 9 height 9
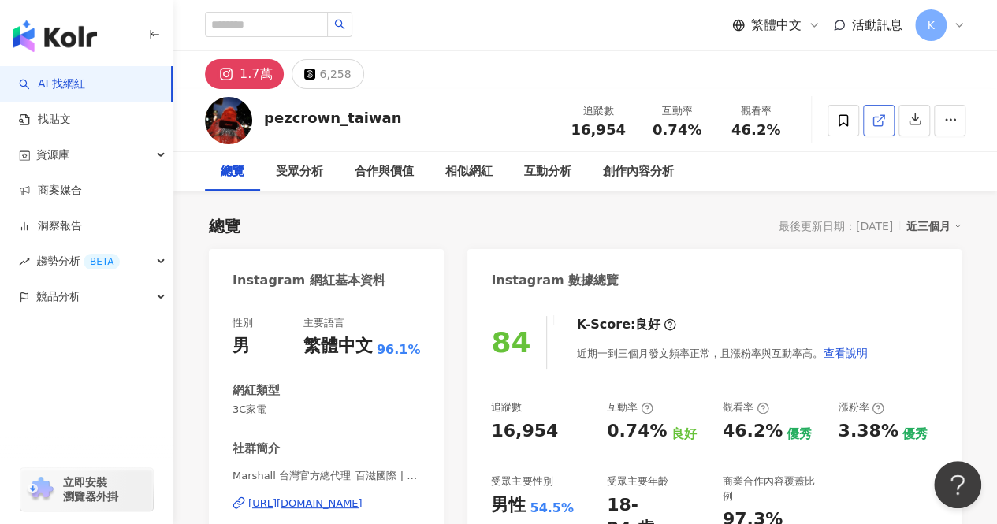
click at [881, 116] on icon at bounding box center [879, 121] width 14 height 14
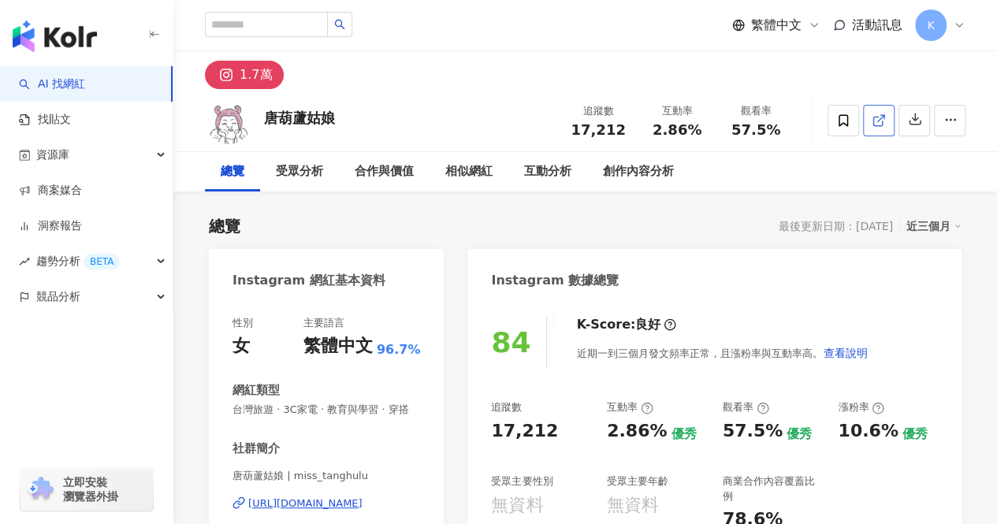
click at [880, 122] on icon at bounding box center [879, 121] width 14 height 14
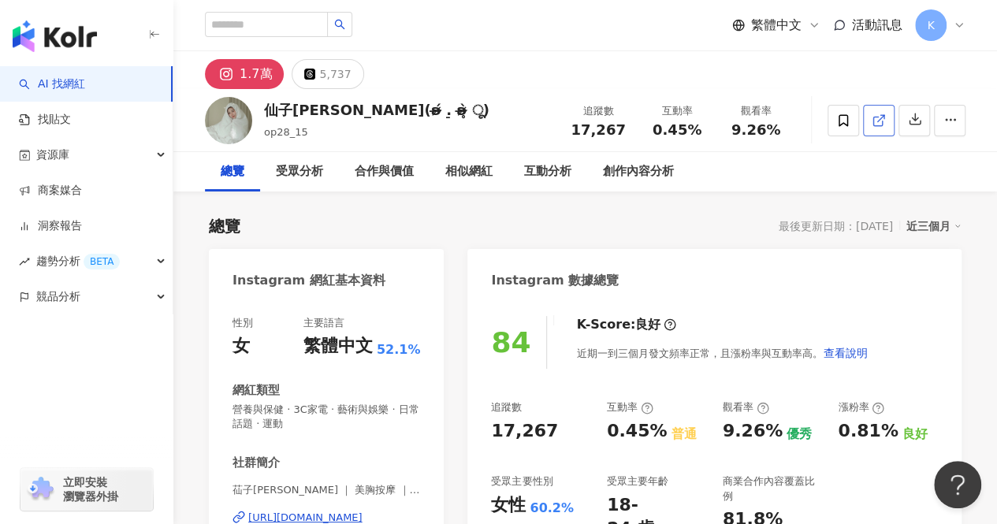
click at [877, 125] on icon at bounding box center [878, 121] width 9 height 9
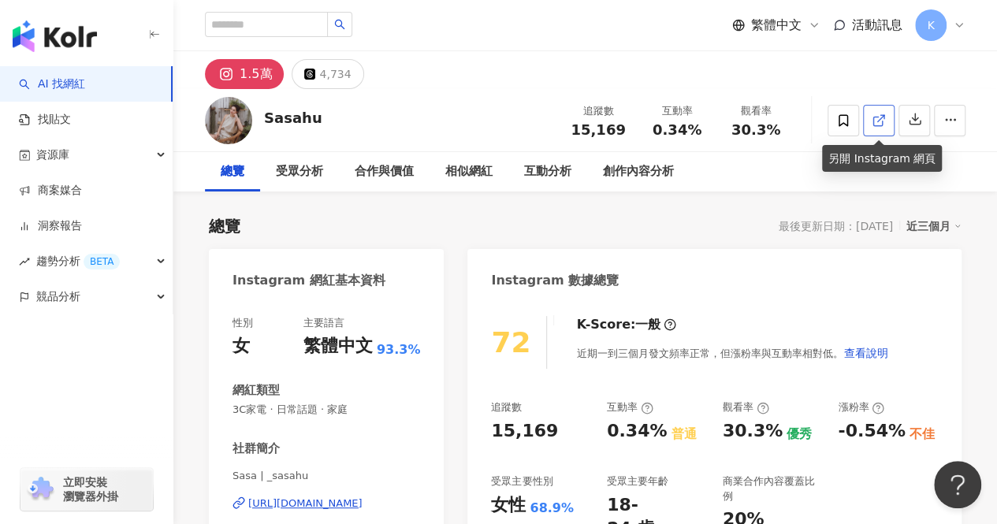
click at [881, 120] on icon at bounding box center [879, 121] width 14 height 14
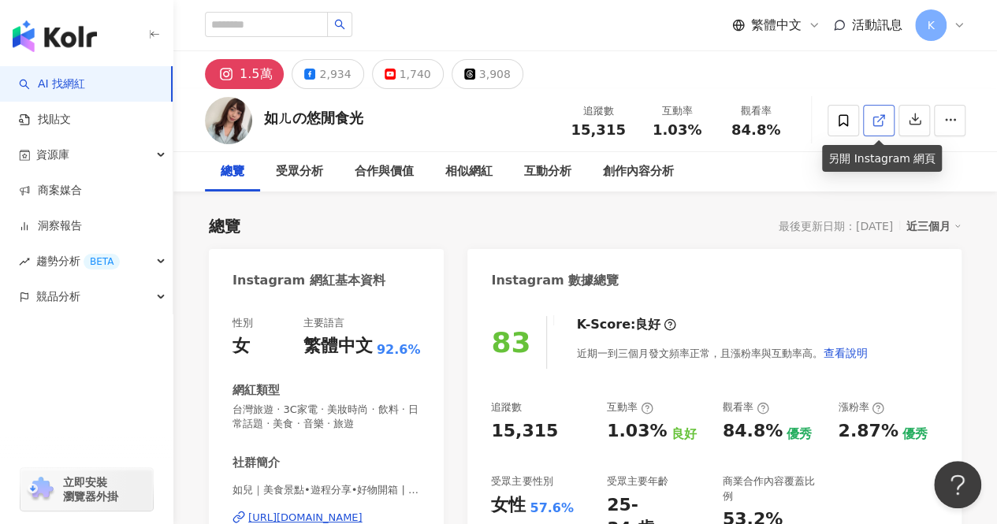
click at [872, 116] on icon at bounding box center [879, 121] width 14 height 14
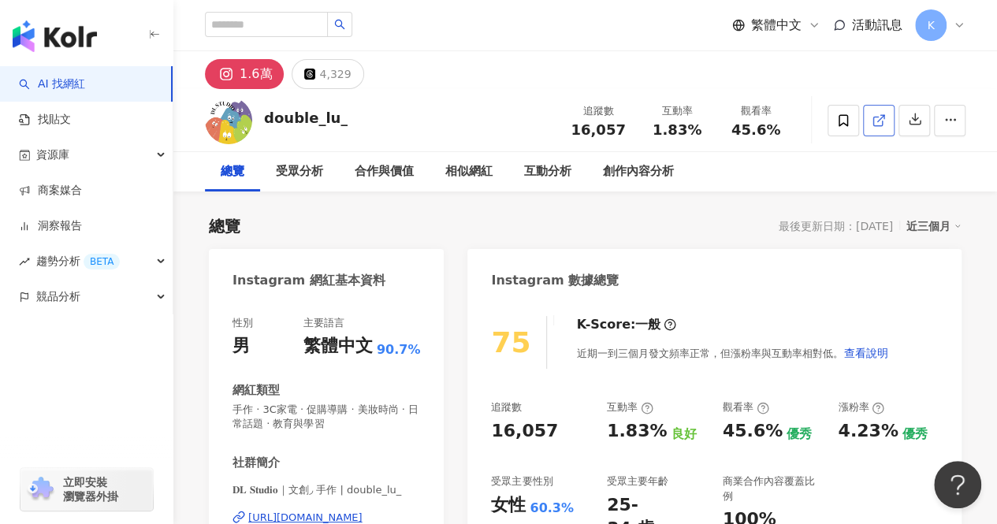
click at [889, 128] on link at bounding box center [879, 121] width 32 height 32
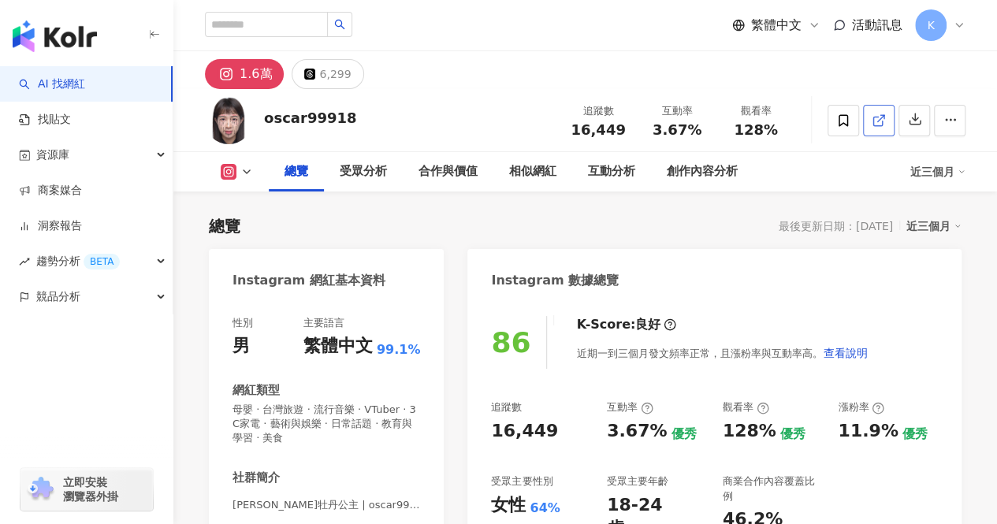
click at [881, 121] on icon at bounding box center [879, 121] width 14 height 14
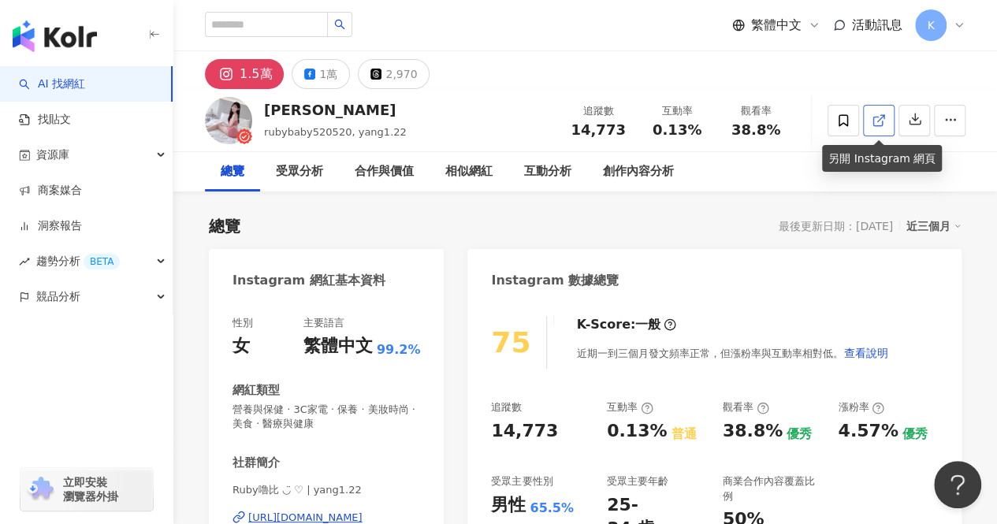
click at [874, 118] on icon at bounding box center [878, 121] width 9 height 9
